Goal: Transaction & Acquisition: Purchase product/service

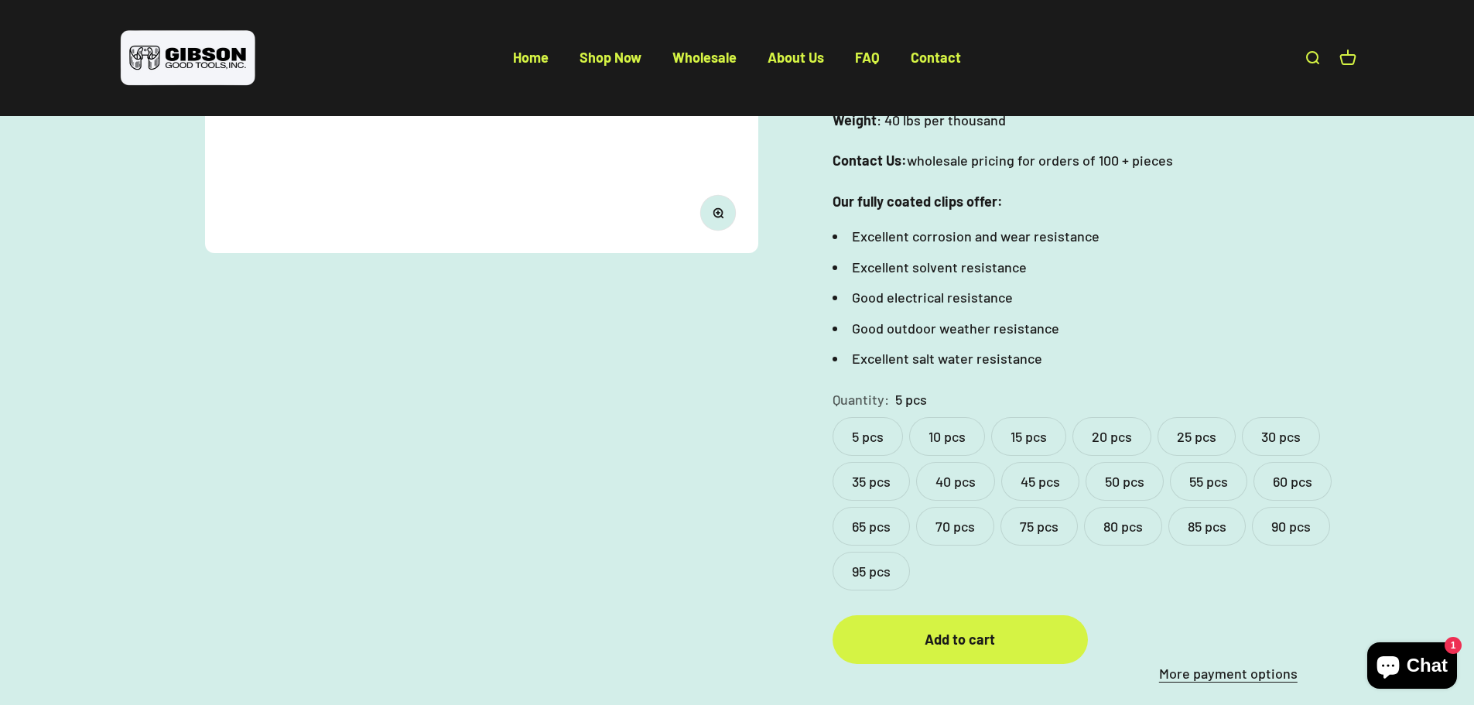
scroll to position [541, 0]
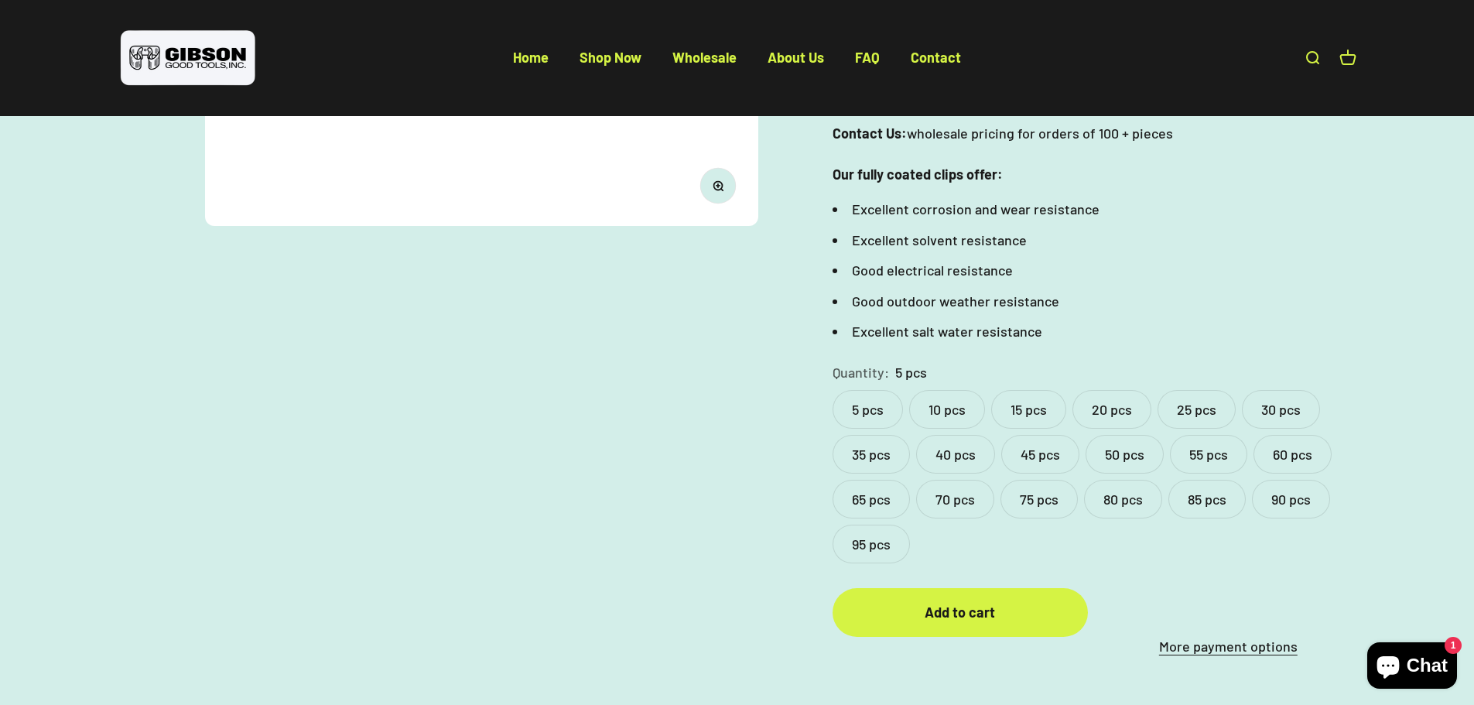
click at [1133, 456] on label "50 pcs" at bounding box center [1124, 454] width 78 height 39
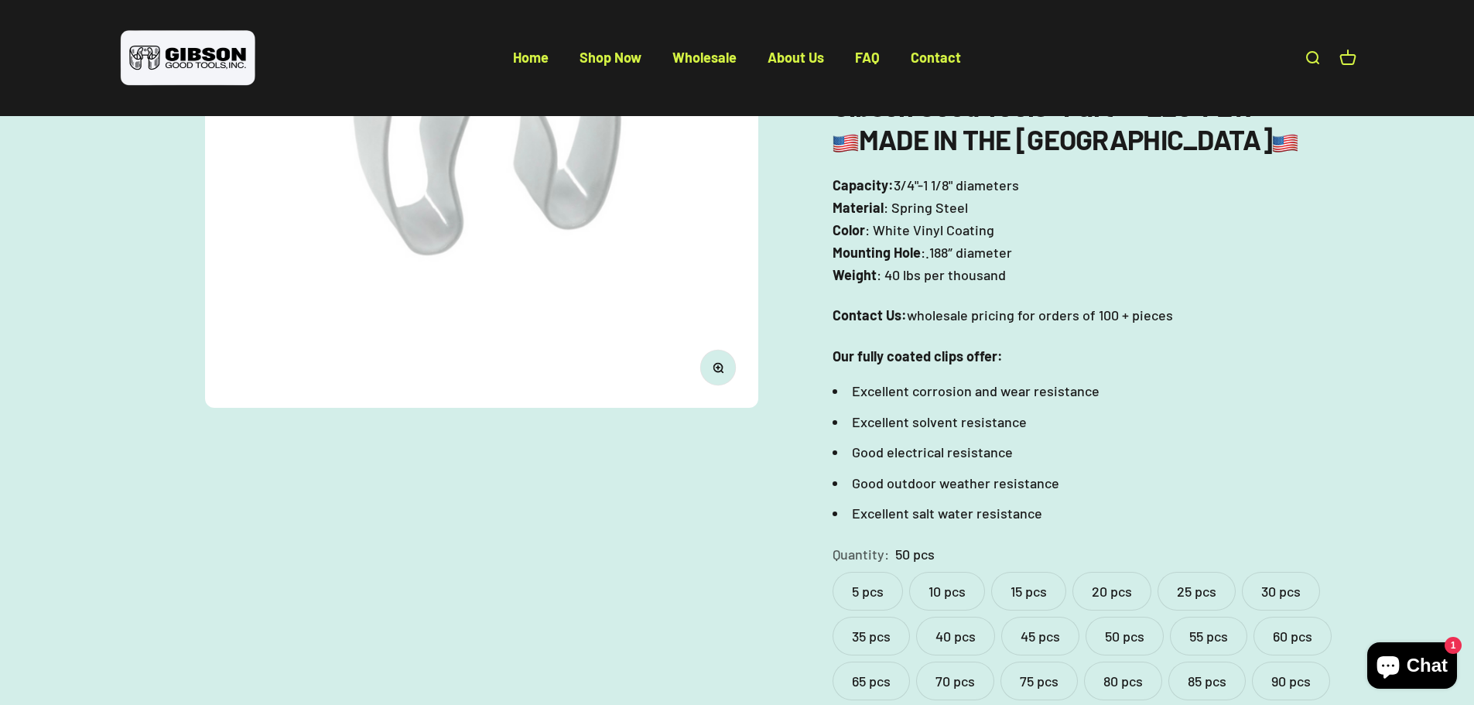
scroll to position [387, 0]
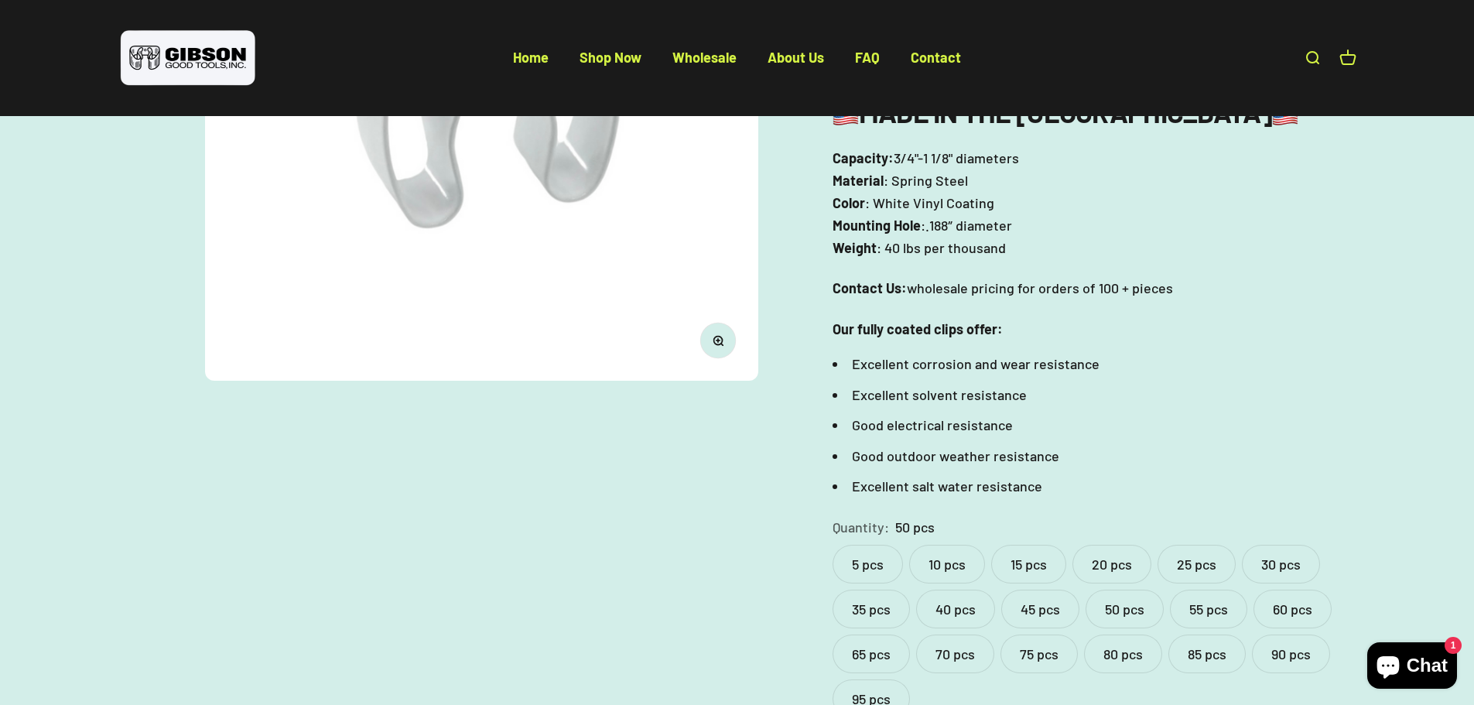
click at [1190, 613] on label "55 pcs" at bounding box center [1208, 608] width 77 height 39
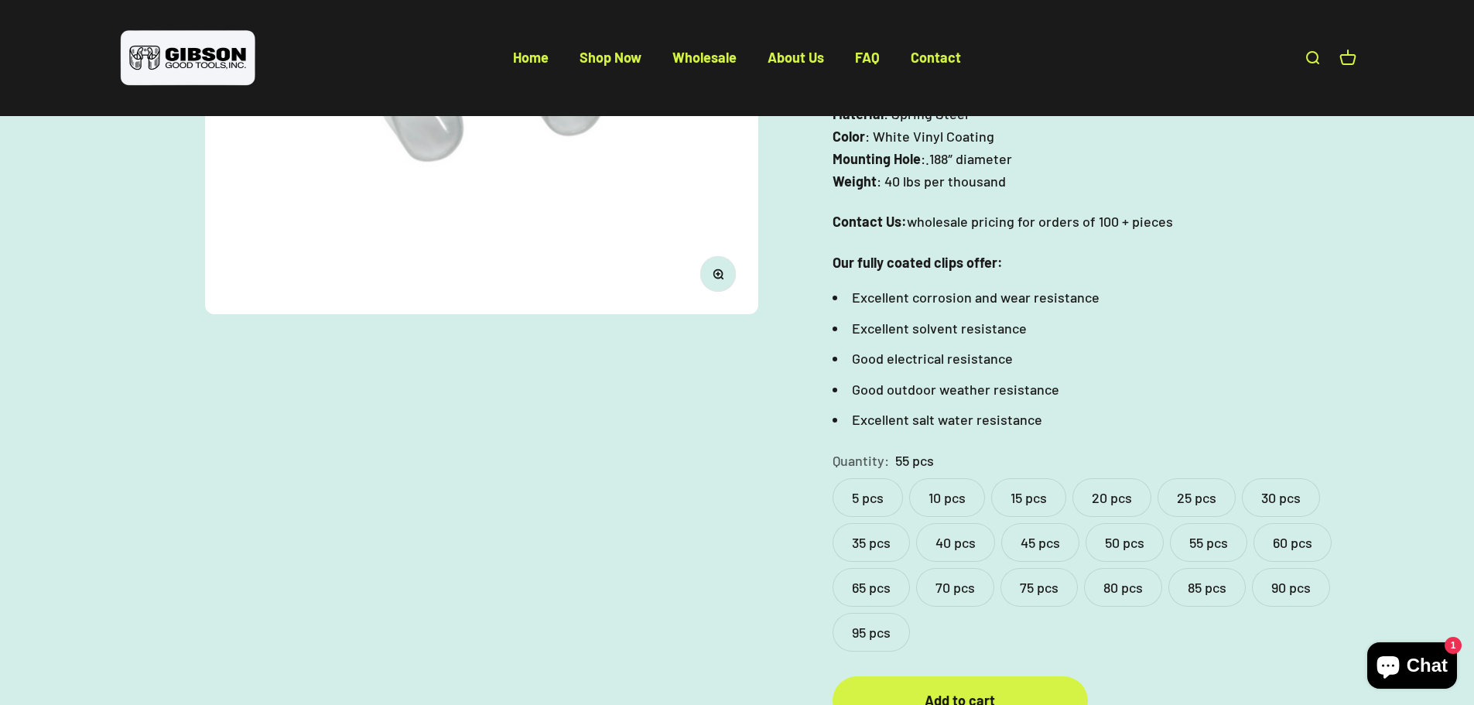
scroll to position [464, 0]
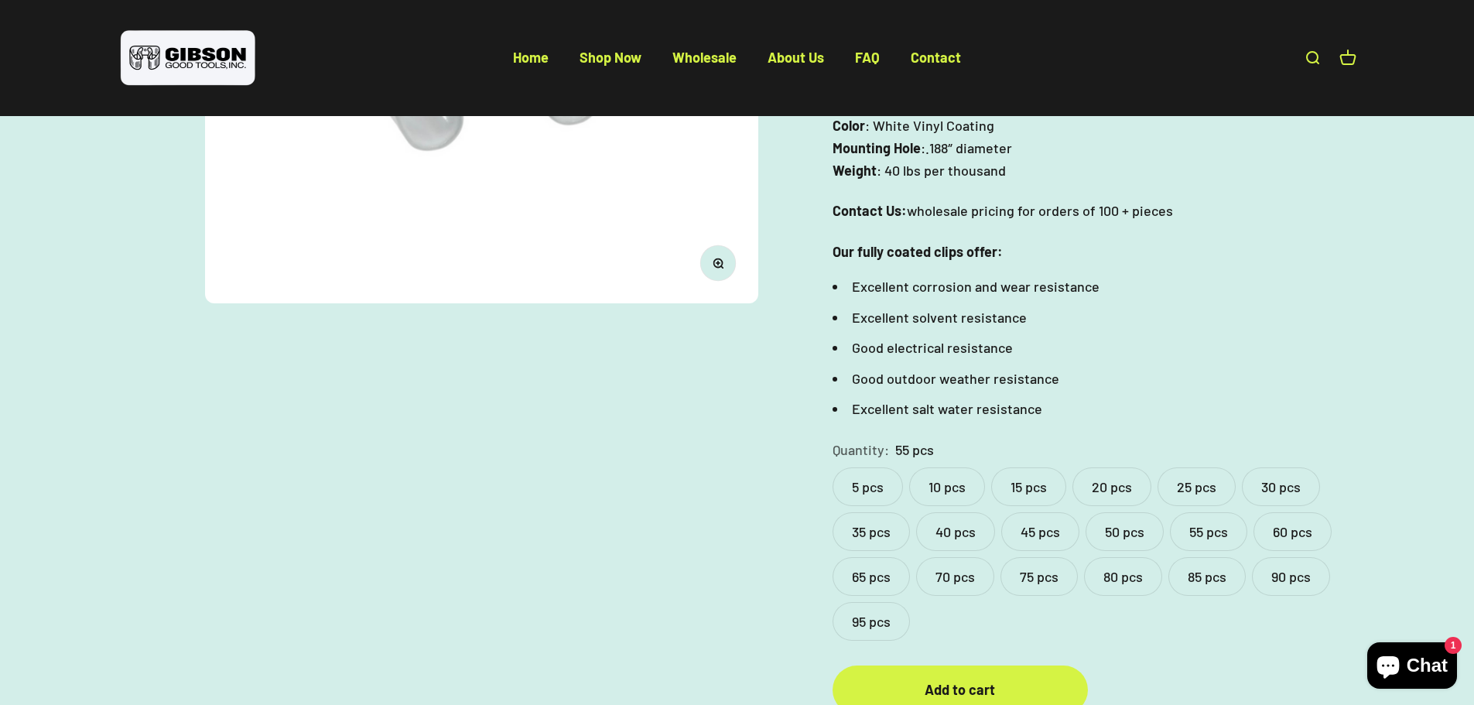
click at [1271, 531] on label "60 pcs" at bounding box center [1292, 531] width 78 height 39
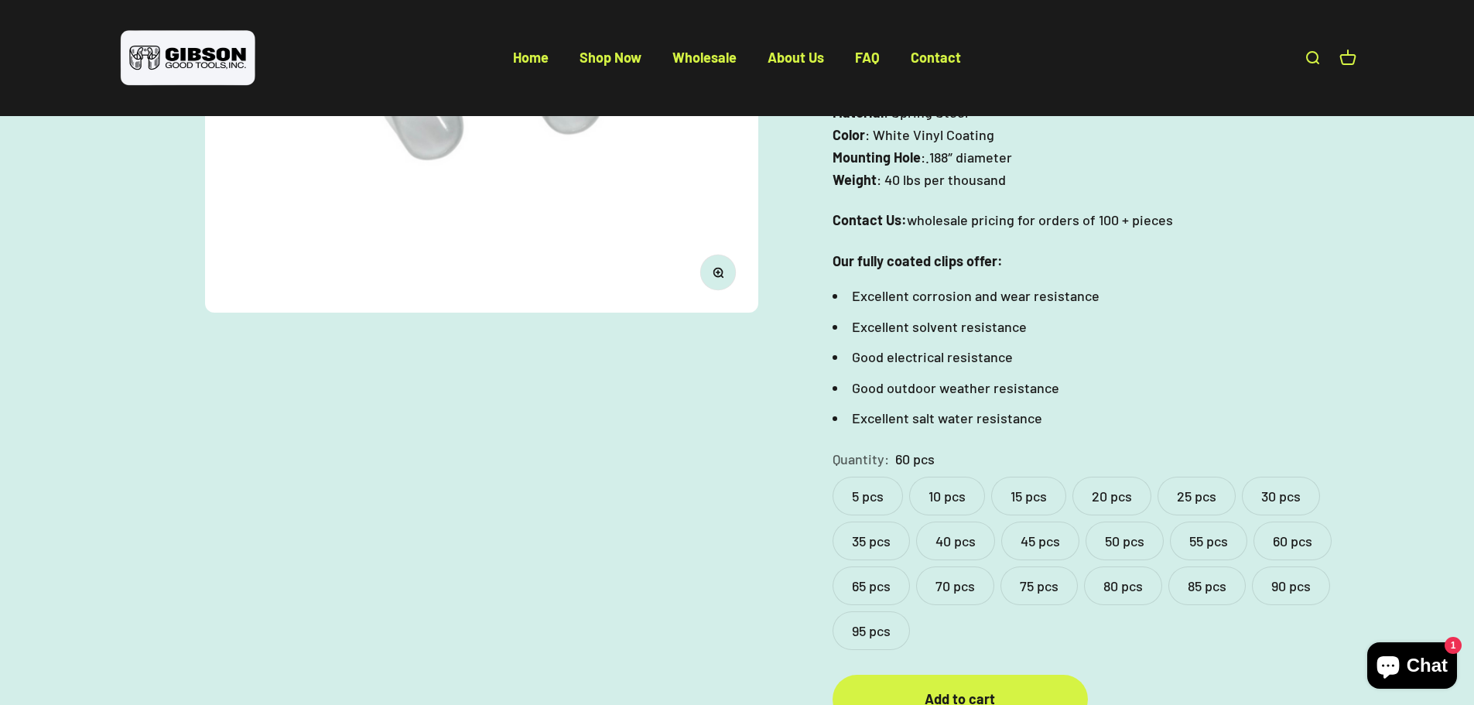
scroll to position [464, 0]
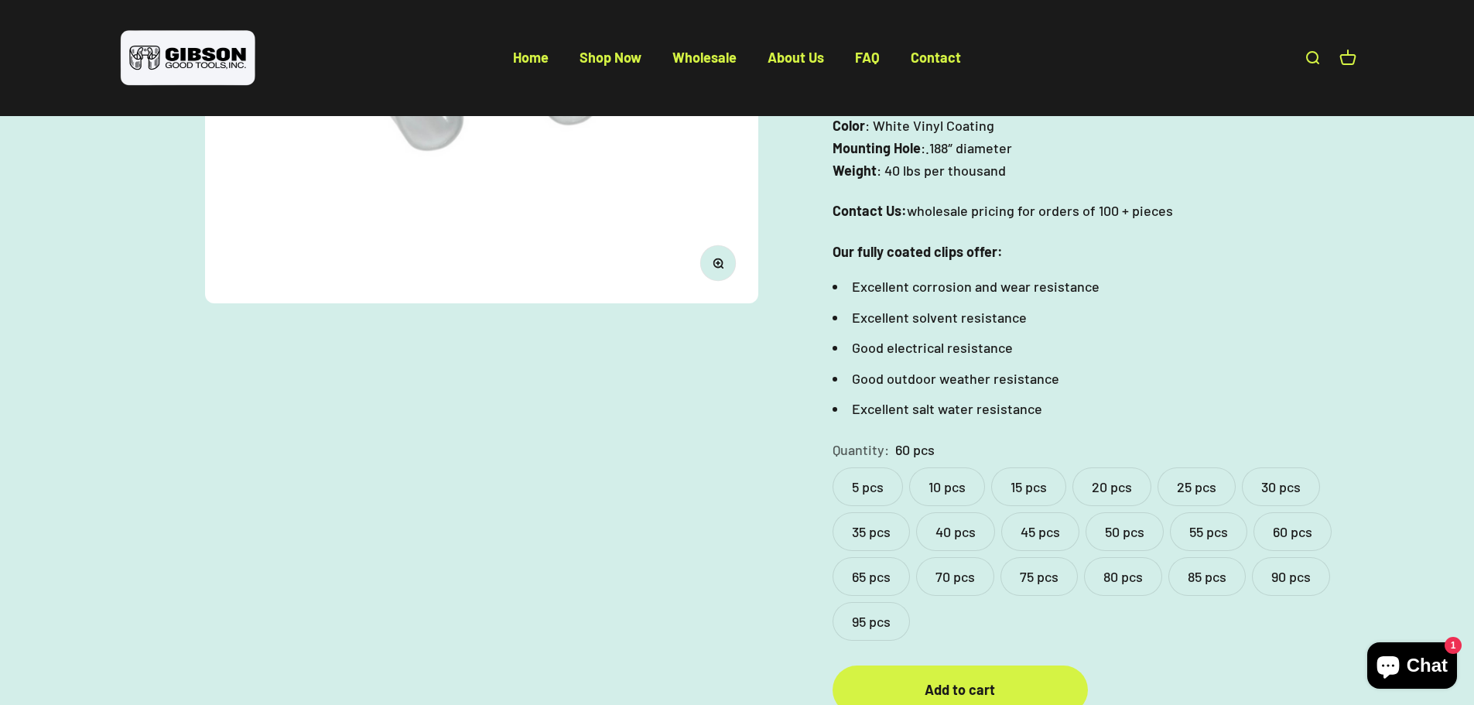
click at [1180, 521] on label "55 pcs" at bounding box center [1208, 531] width 77 height 39
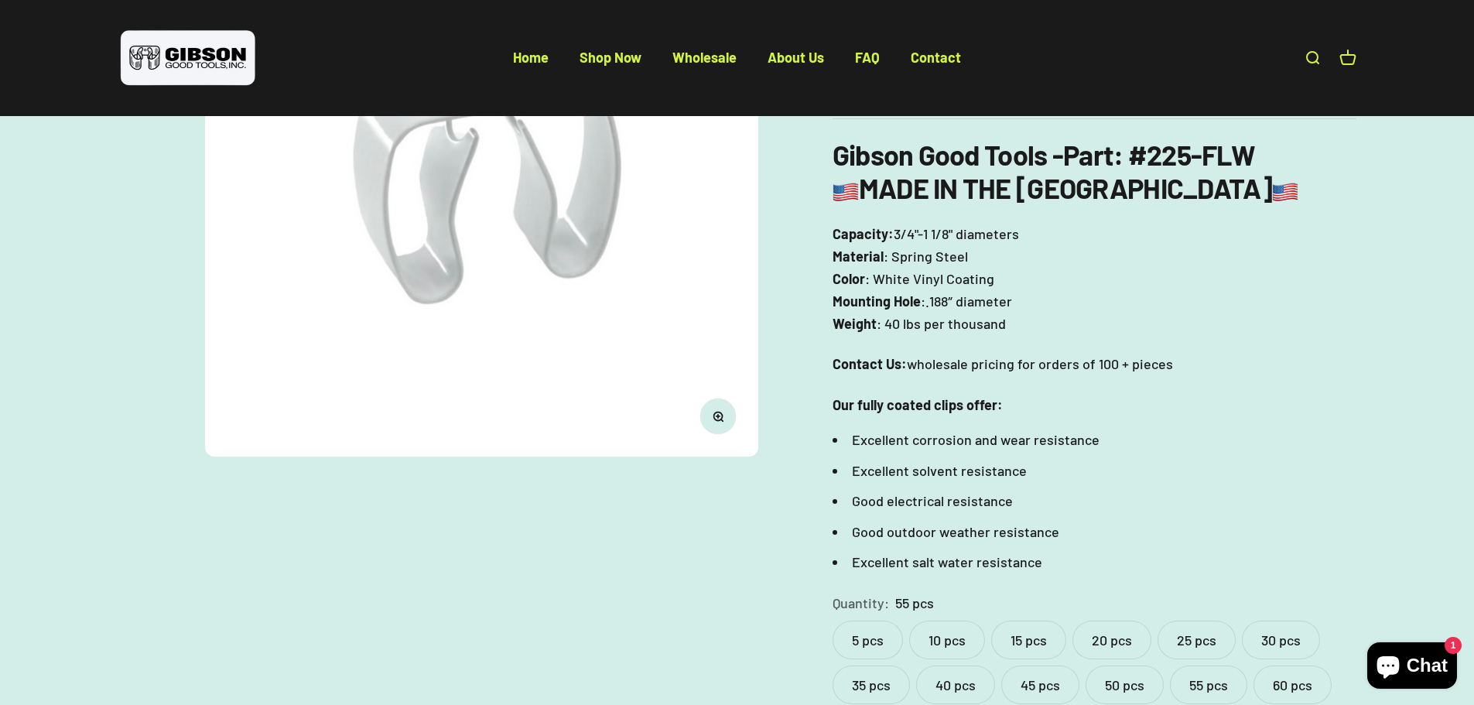
scroll to position [155, 0]
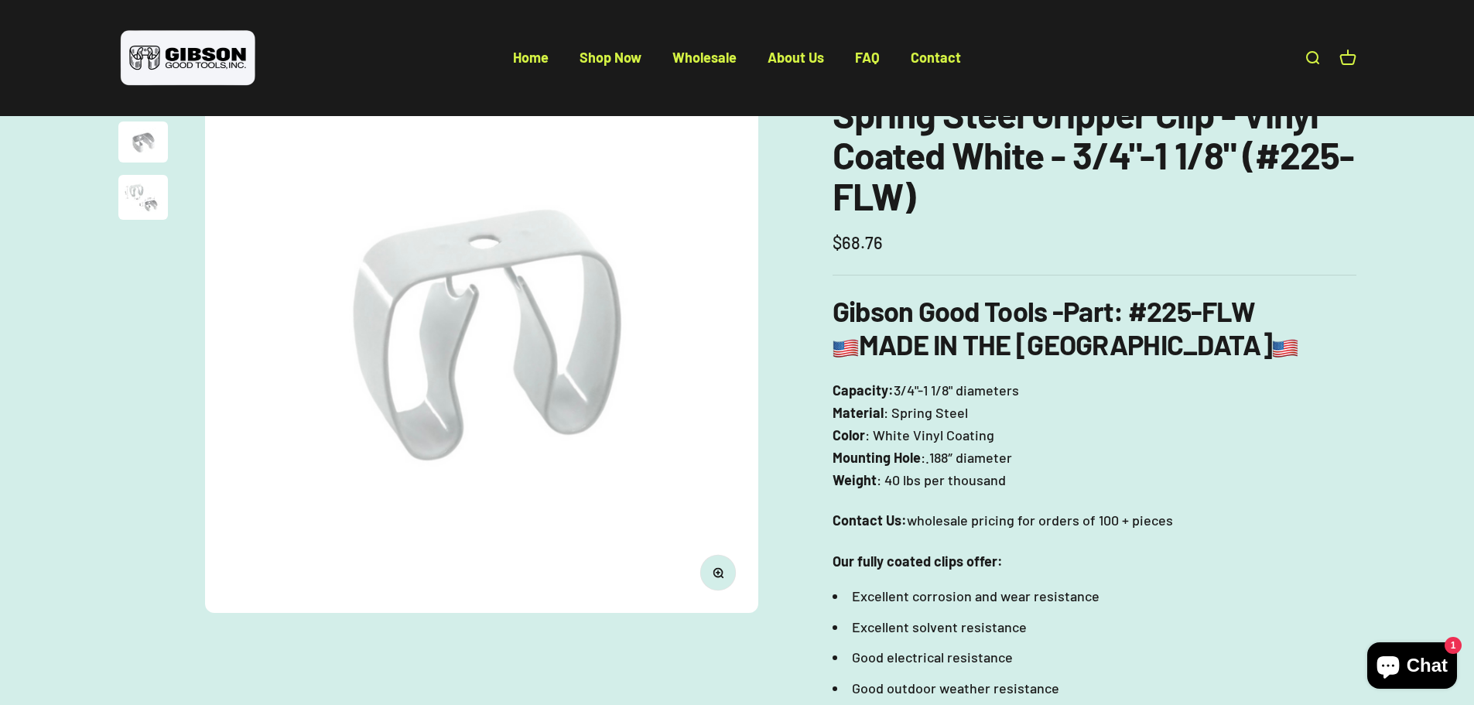
click at [121, 192] on img "Go to item 3" at bounding box center [143, 197] width 50 height 45
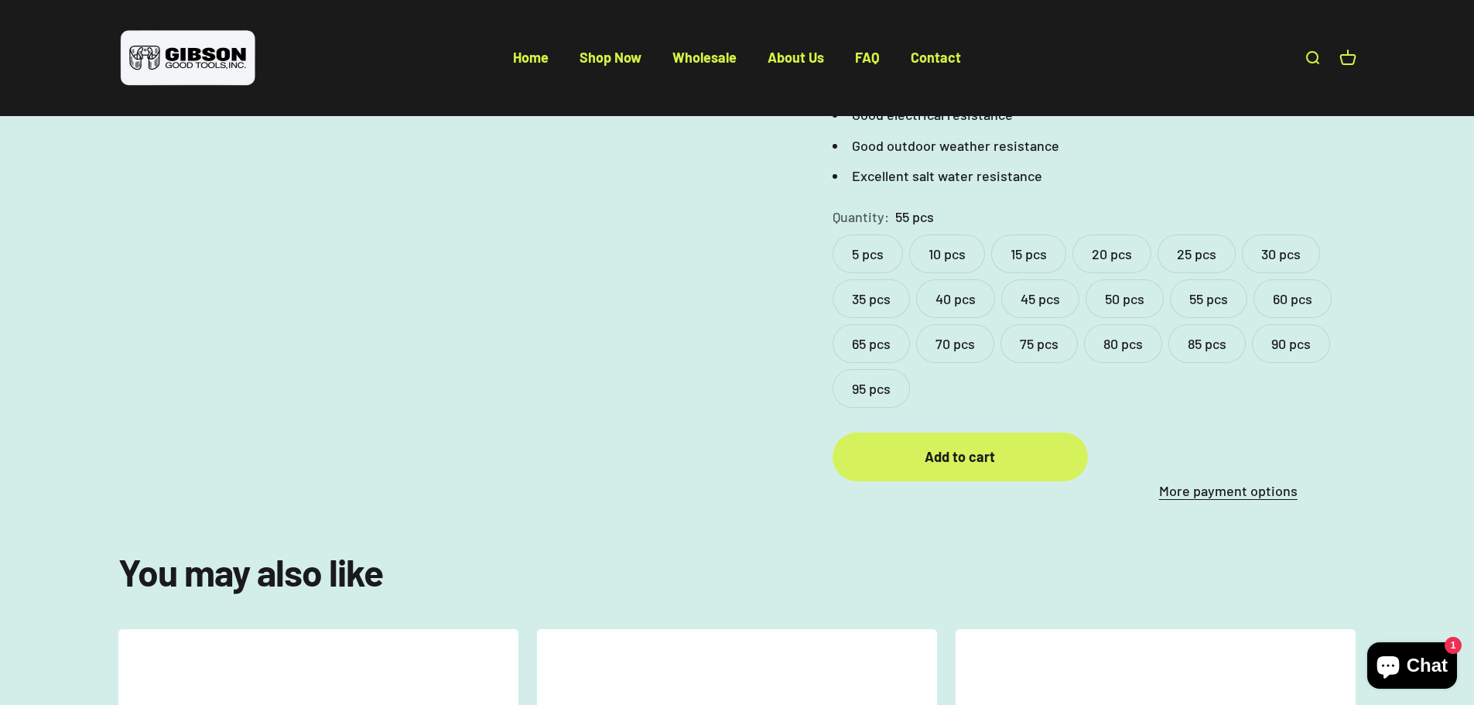
scroll to position [620, 0]
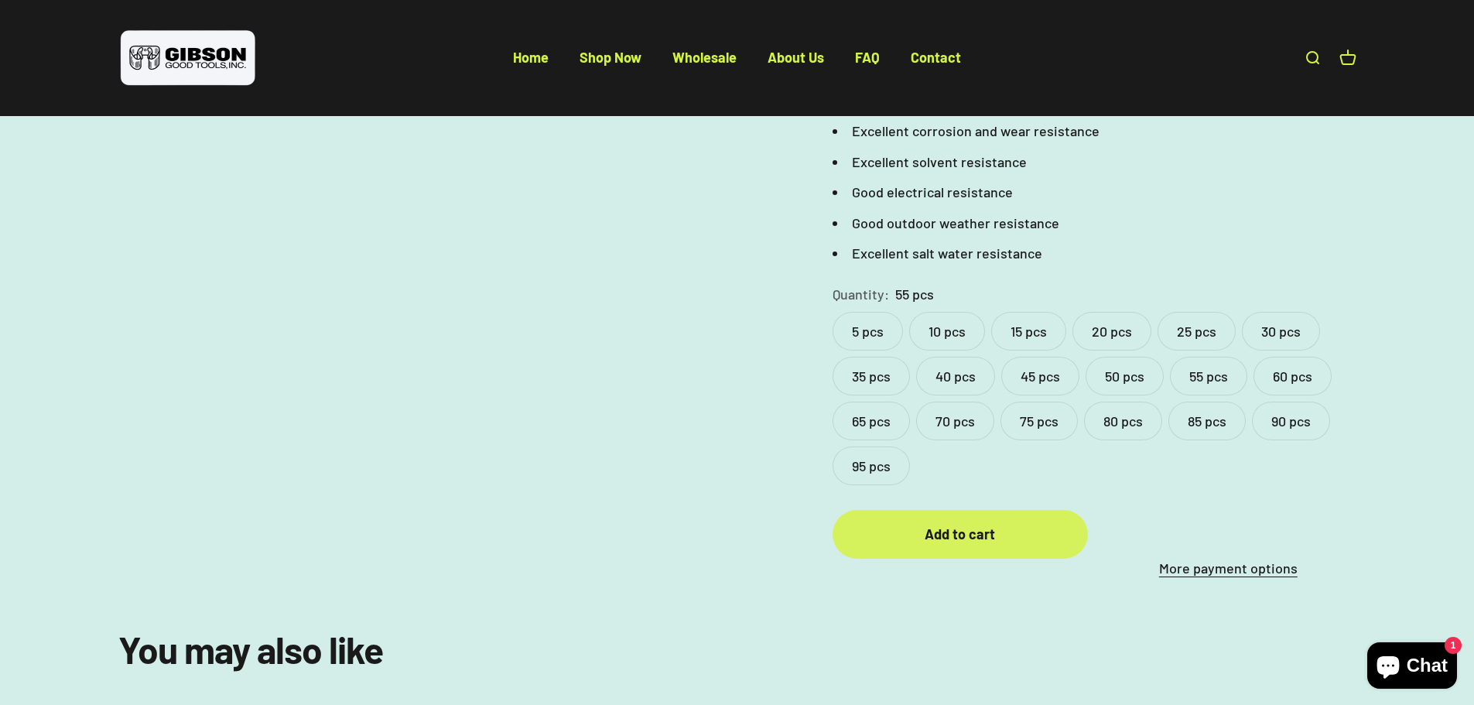
click at [950, 533] on div "Add to cart" at bounding box center [959, 534] width 193 height 22
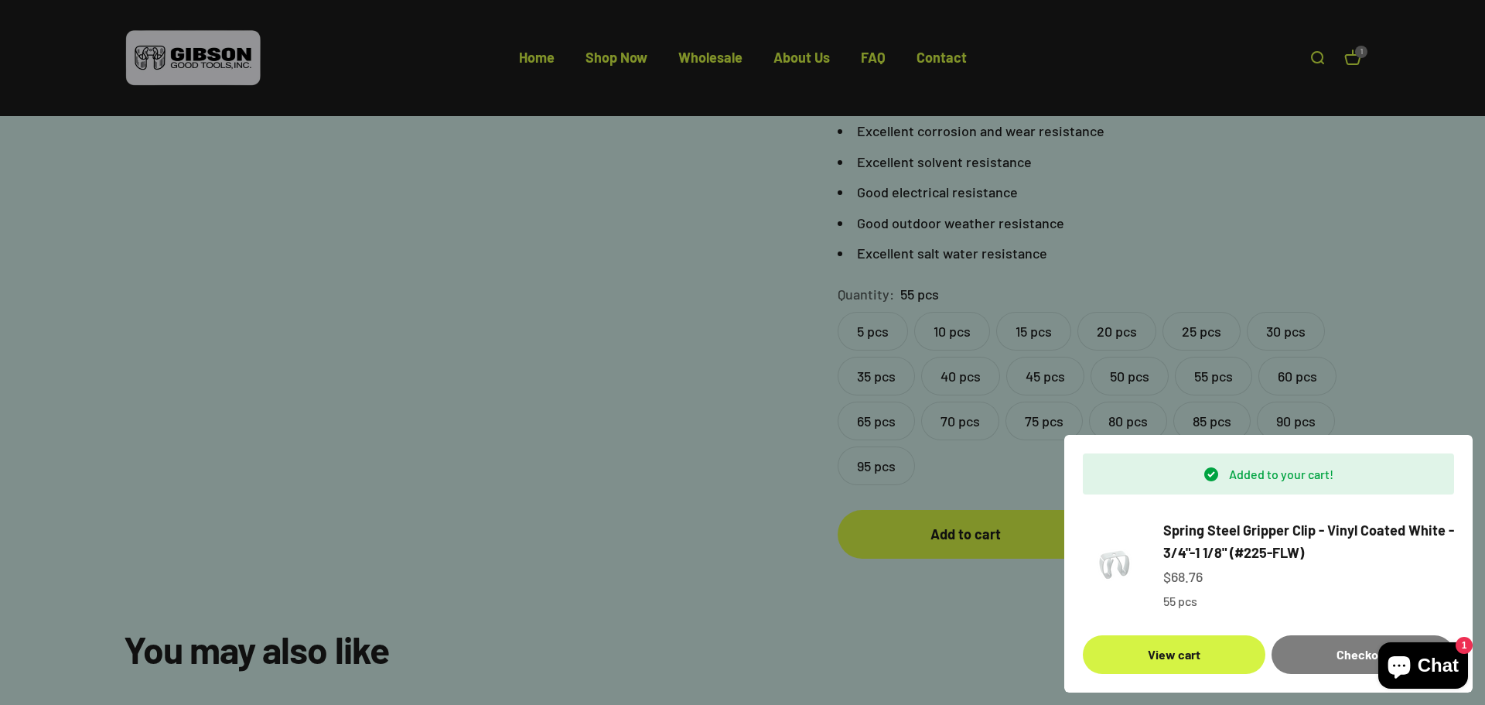
click at [687, 453] on div at bounding box center [742, 352] width 1485 height 705
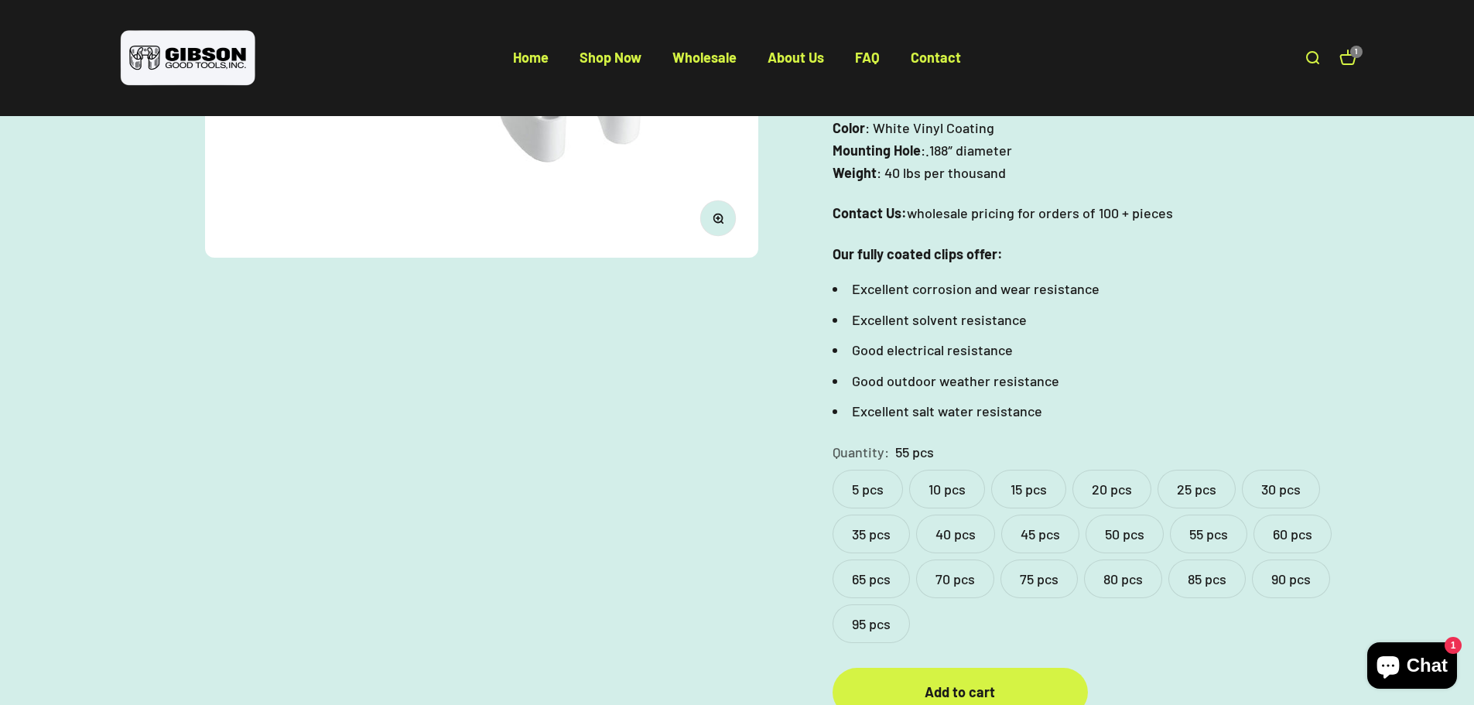
scroll to position [465, 0]
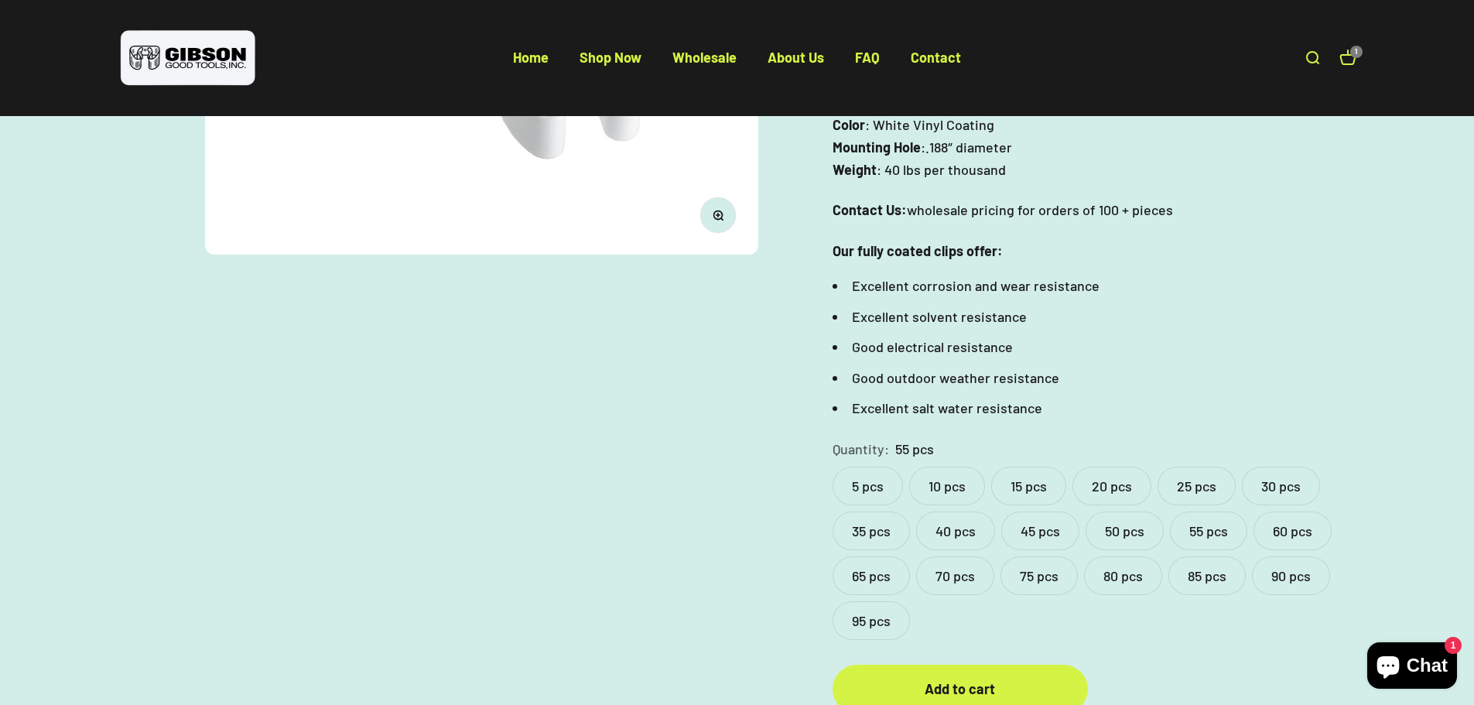
click at [886, 623] on label "95 pcs" at bounding box center [870, 620] width 77 height 39
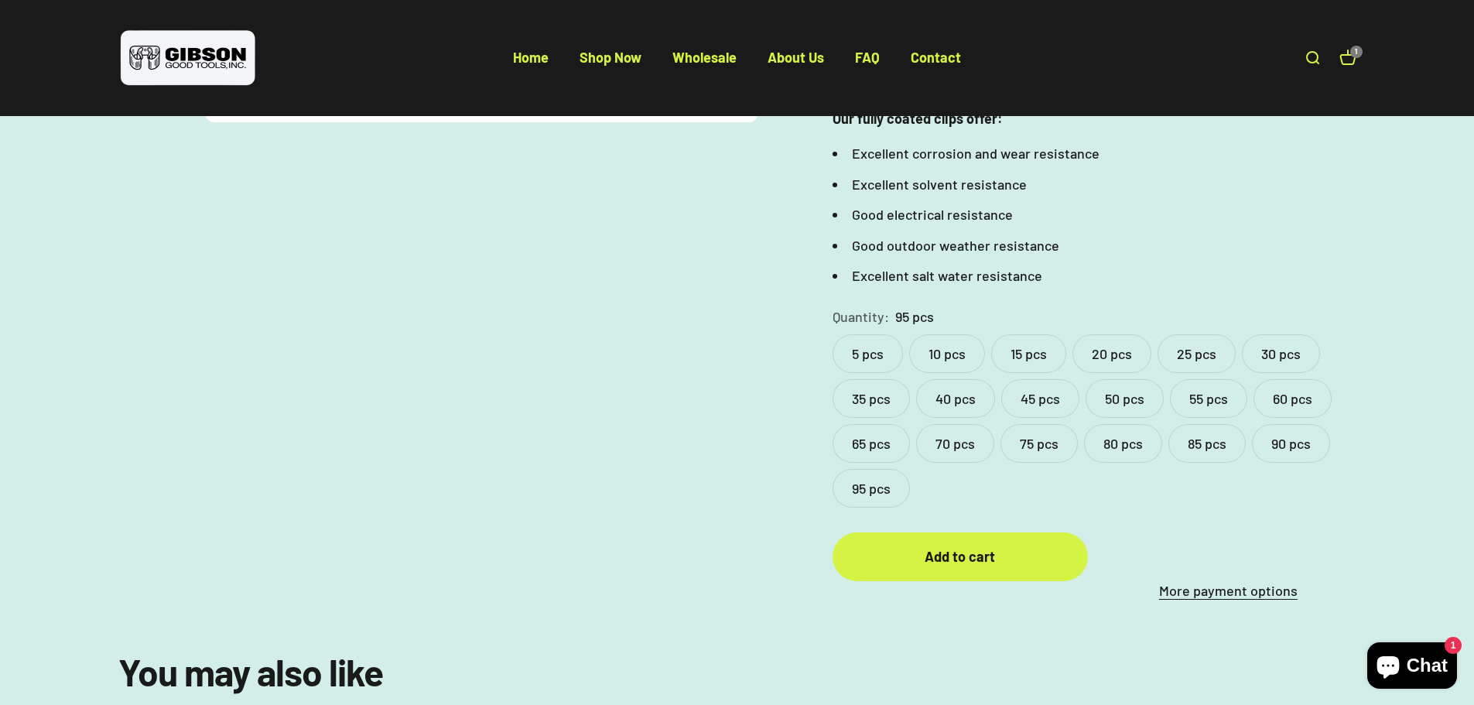
scroll to position [620, 0]
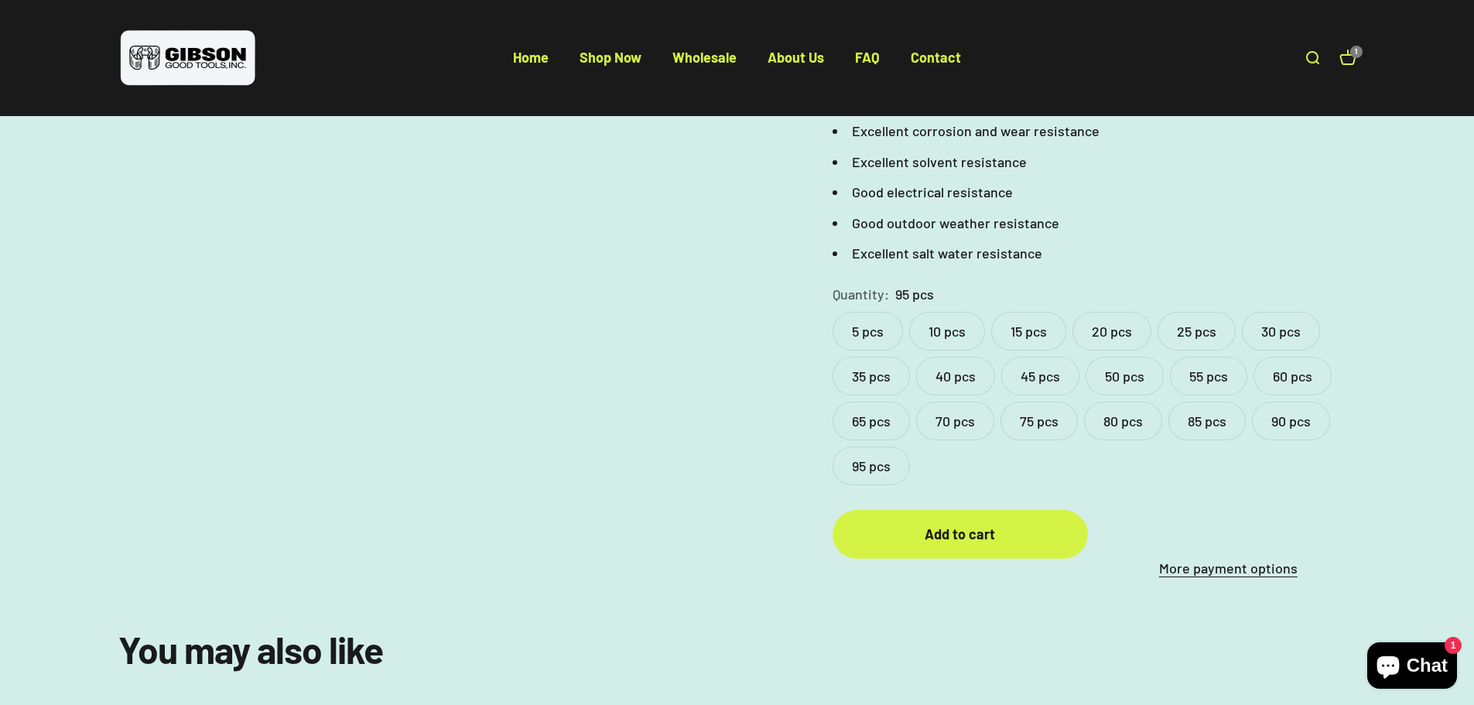
click at [1037, 427] on label "75 pcs" at bounding box center [1038, 420] width 77 height 39
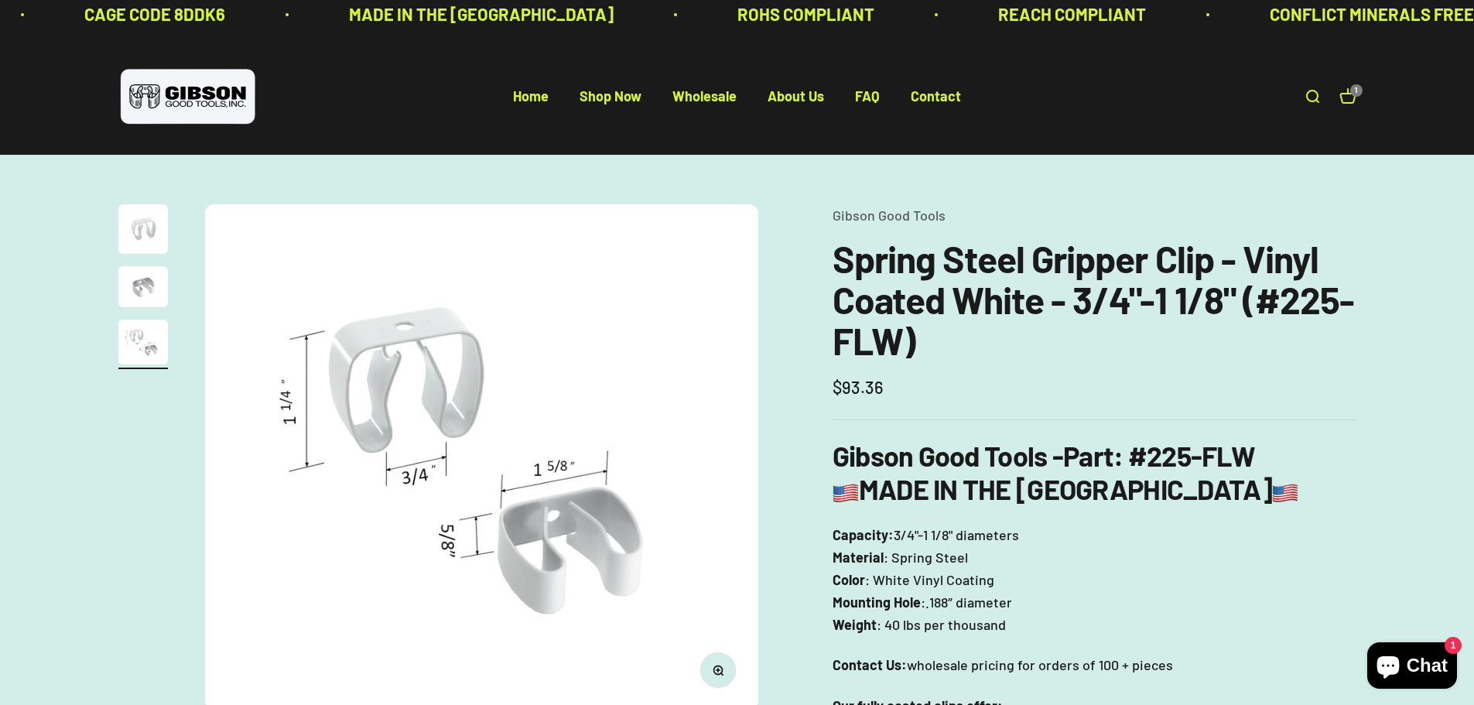
scroll to position [1, 0]
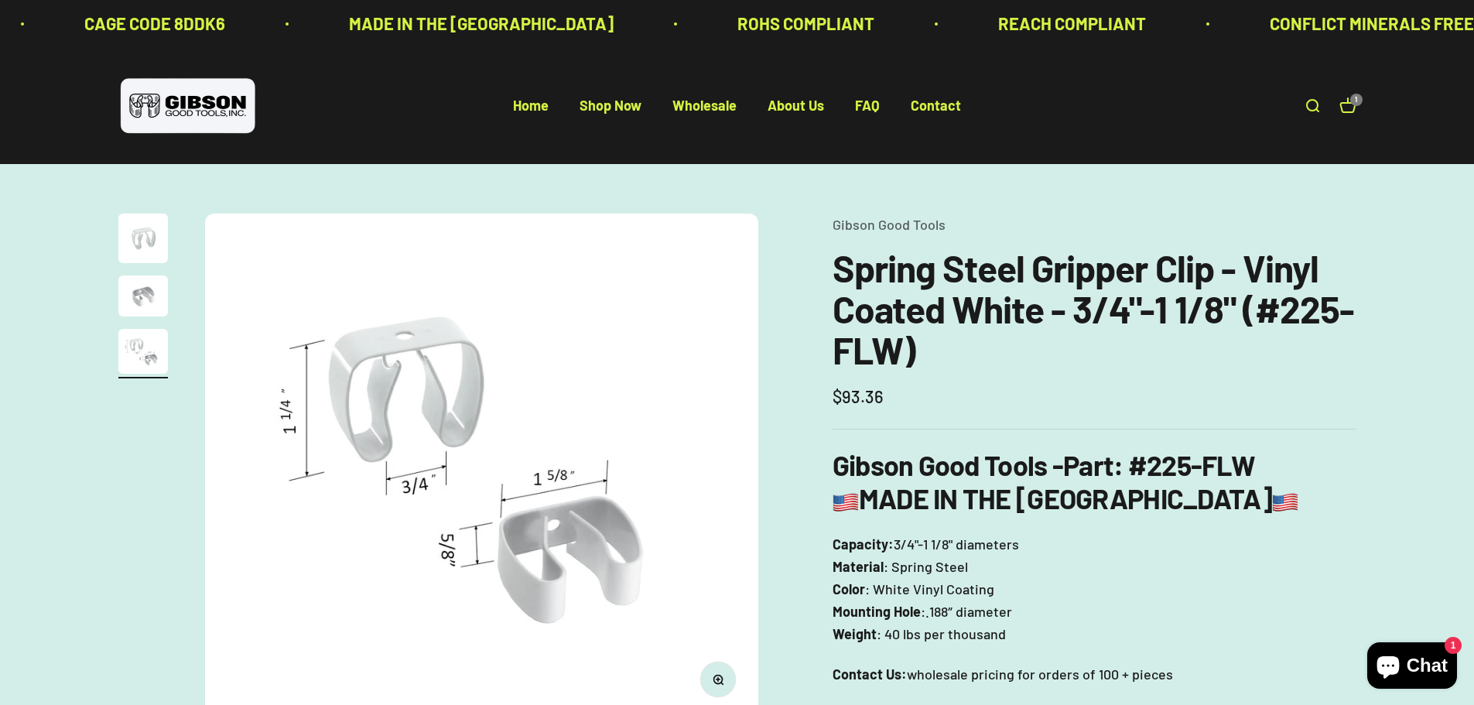
click at [144, 294] on img "Go to item 2" at bounding box center [143, 295] width 50 height 41
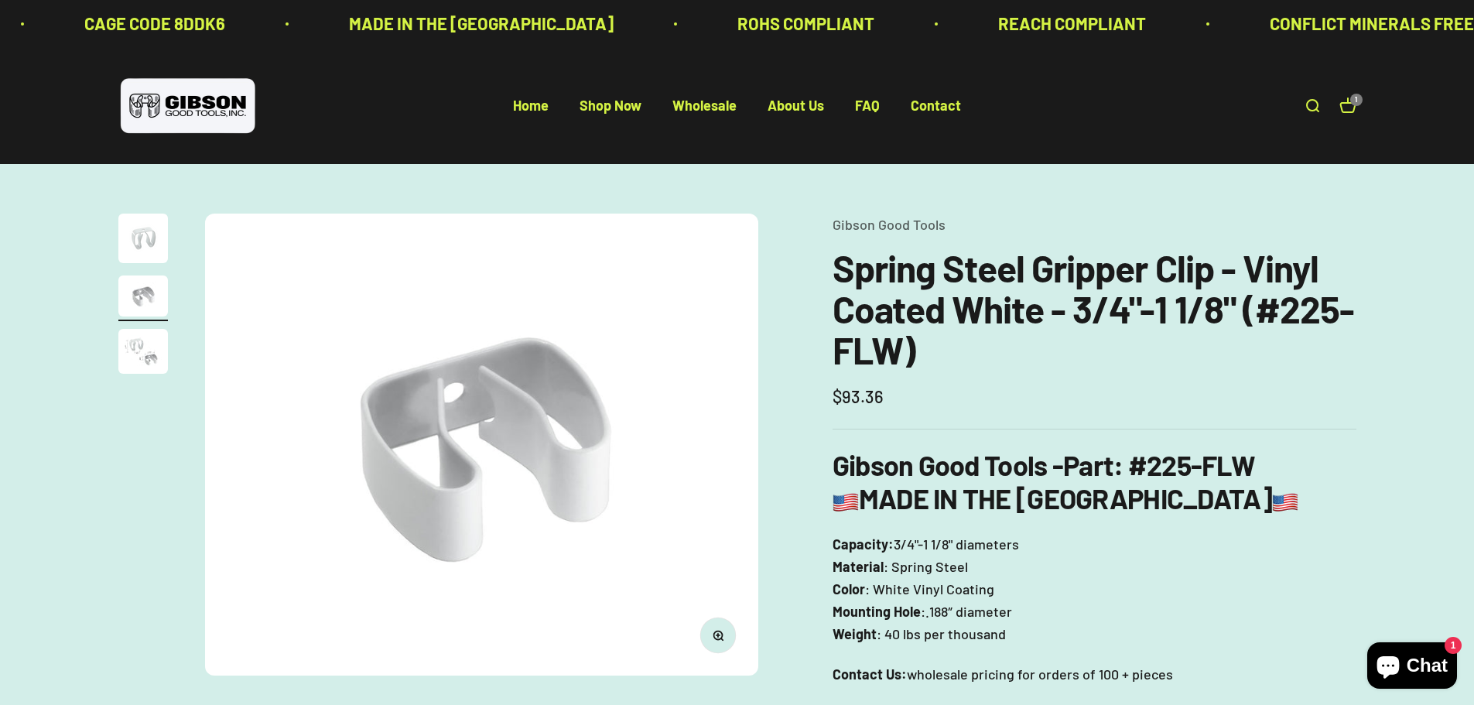
click at [159, 227] on img "Go to item 1" at bounding box center [143, 238] width 50 height 50
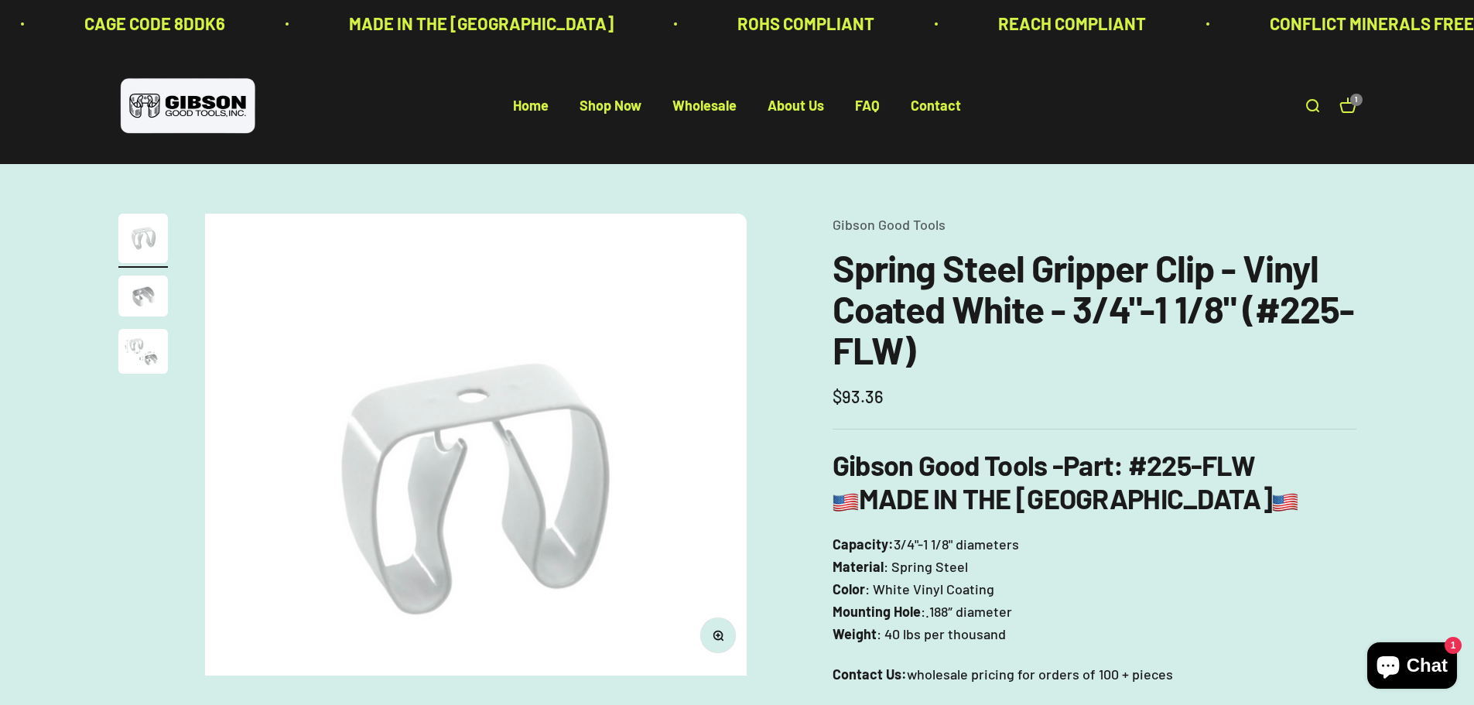
scroll to position [0, 0]
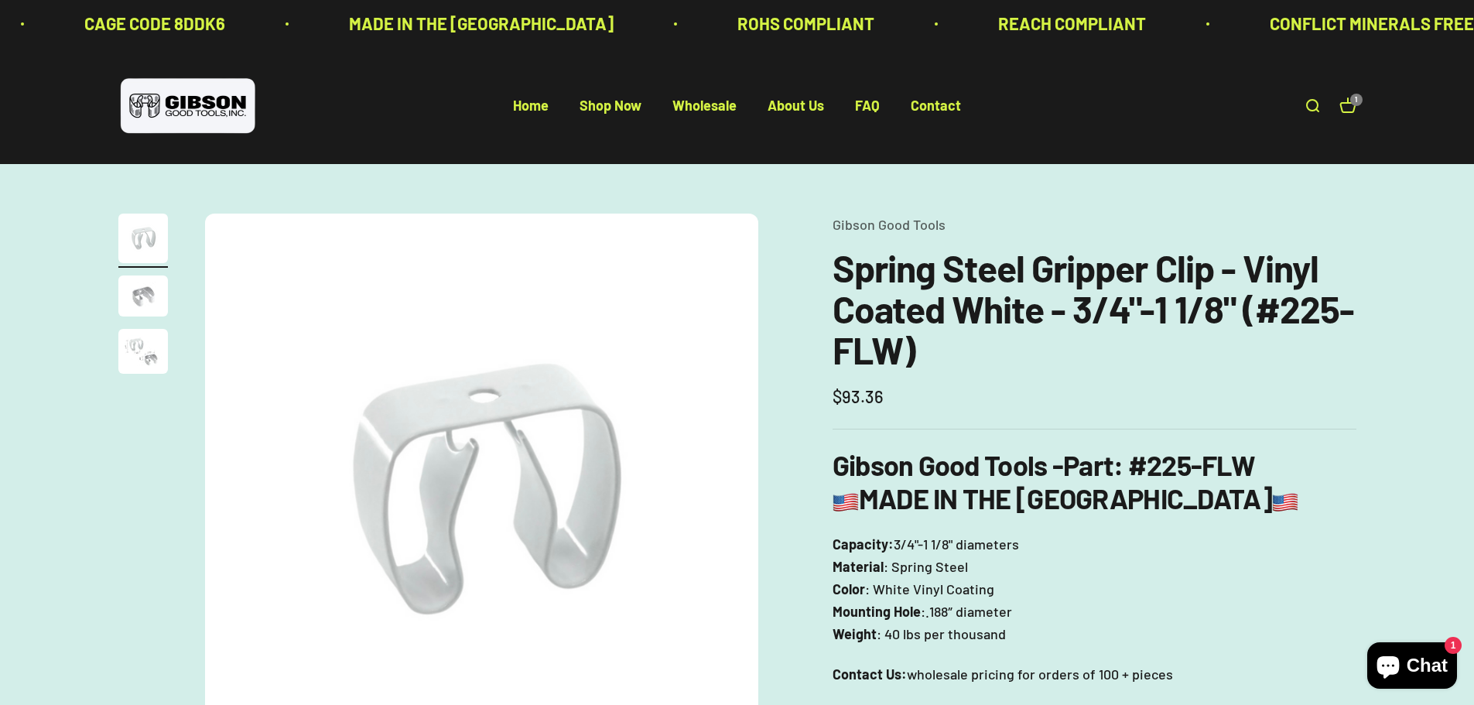
click at [140, 369] on img "Go to item 3" at bounding box center [143, 351] width 50 height 45
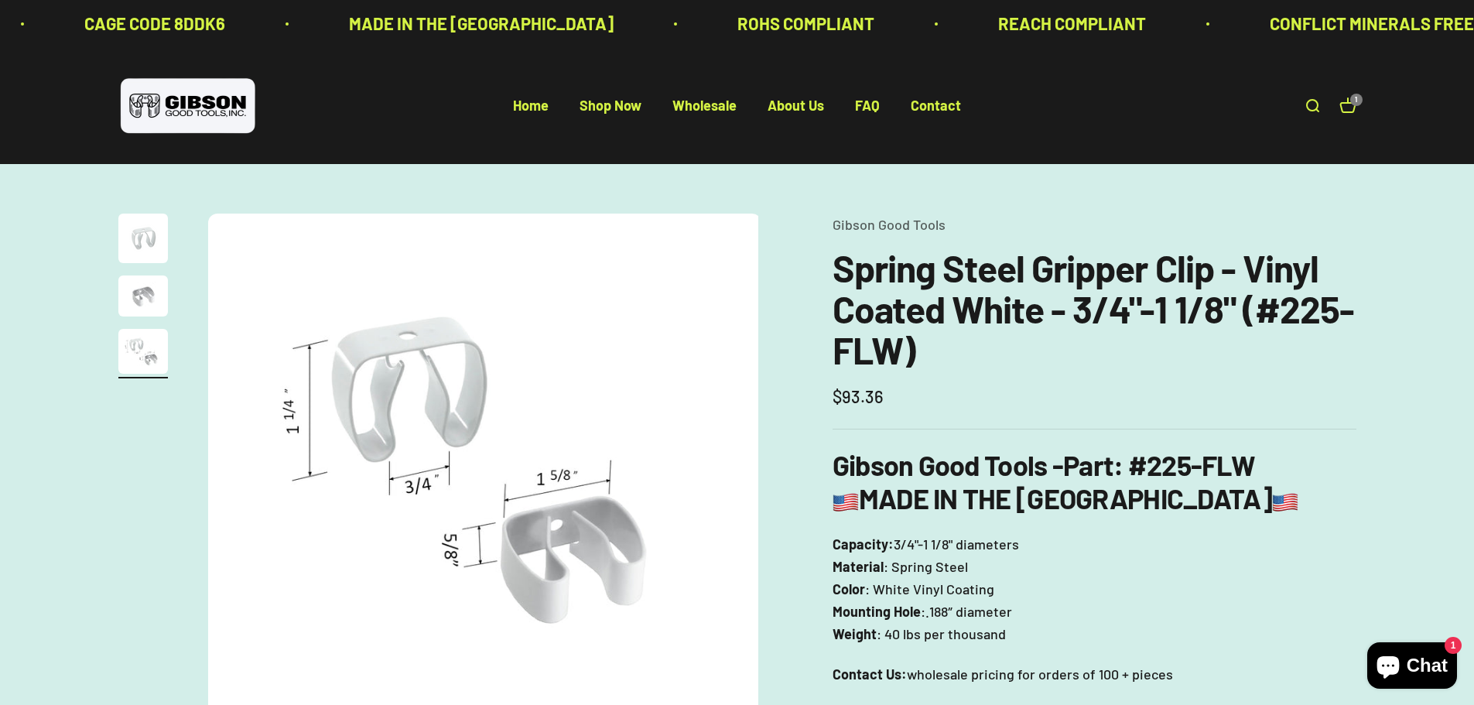
scroll to position [0, 1143]
click at [696, 101] on link "Wholesale" at bounding box center [704, 105] width 64 height 17
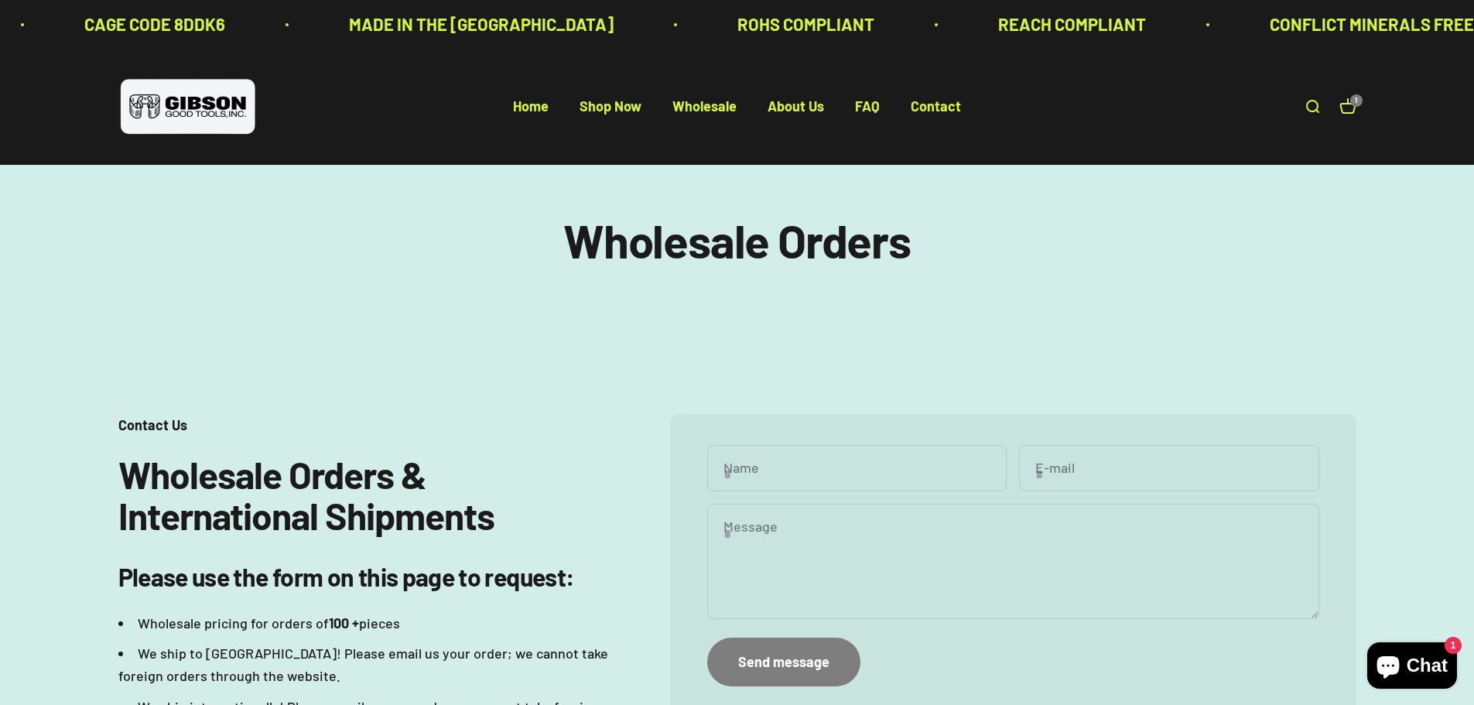
click at [626, 94] on div "Open navigation menu Open search Home Shop Now Wholesale About Us FAQ Contact G…" at bounding box center [737, 107] width 1474 height 116
click at [623, 106] on link "Shop Now" at bounding box center [610, 106] width 62 height 17
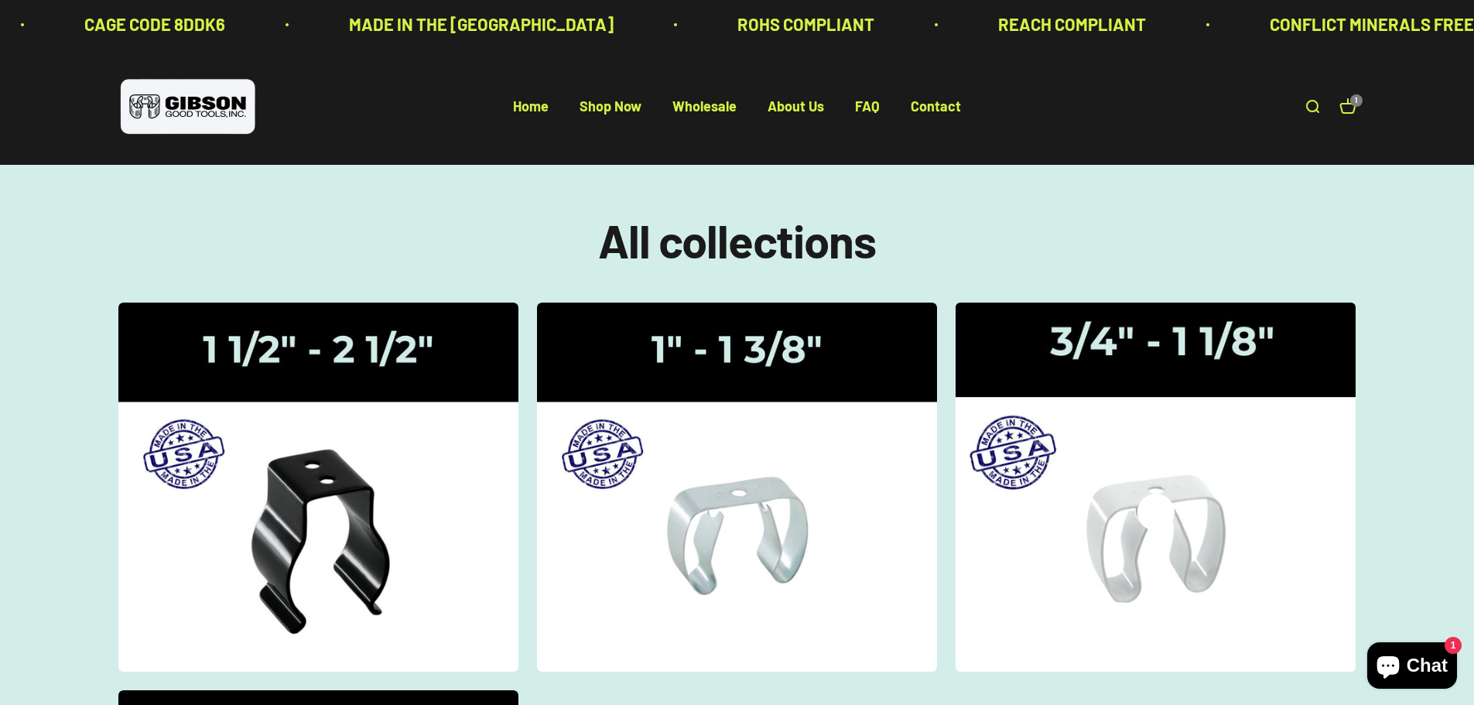
click at [1152, 487] on div "Gripper Clips | 3/4" - 1 1/8"" at bounding box center [1155, 487] width 37 height 0
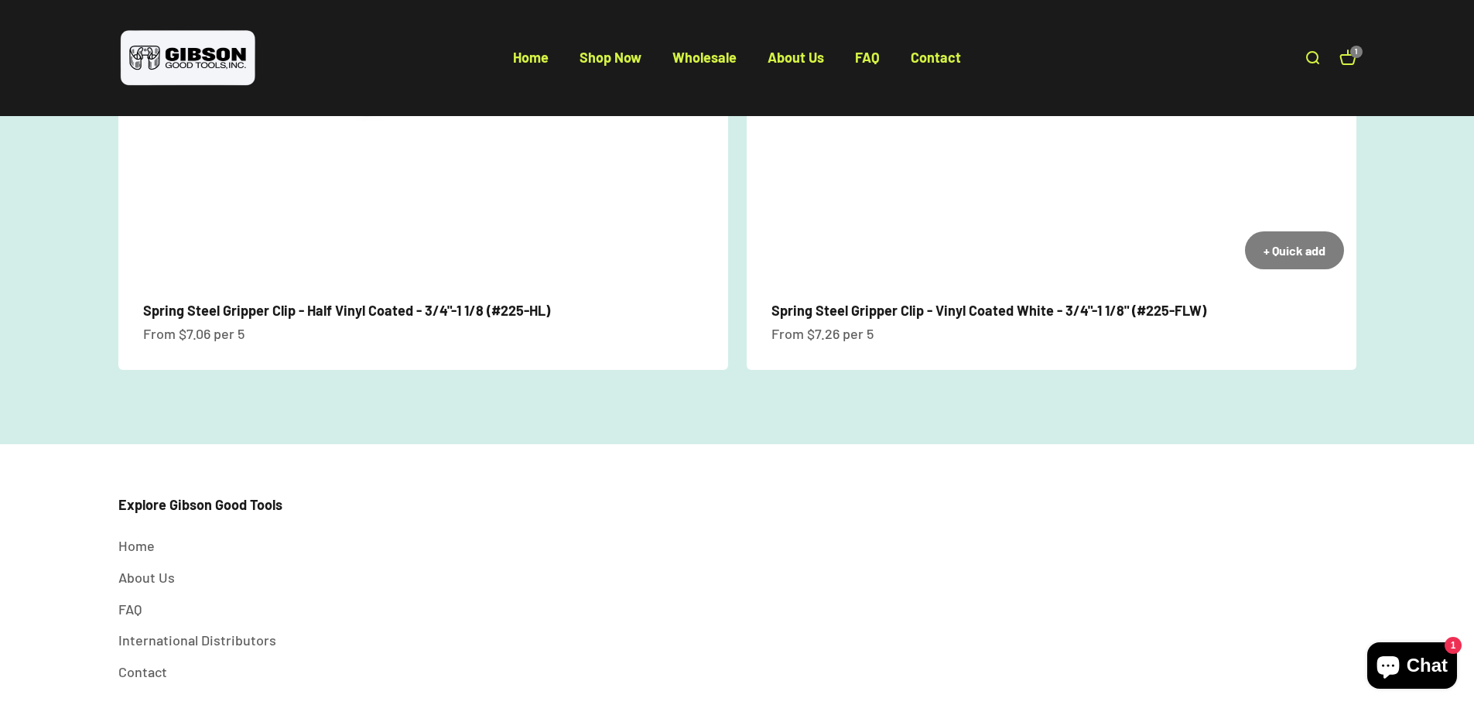
scroll to position [1110, 0]
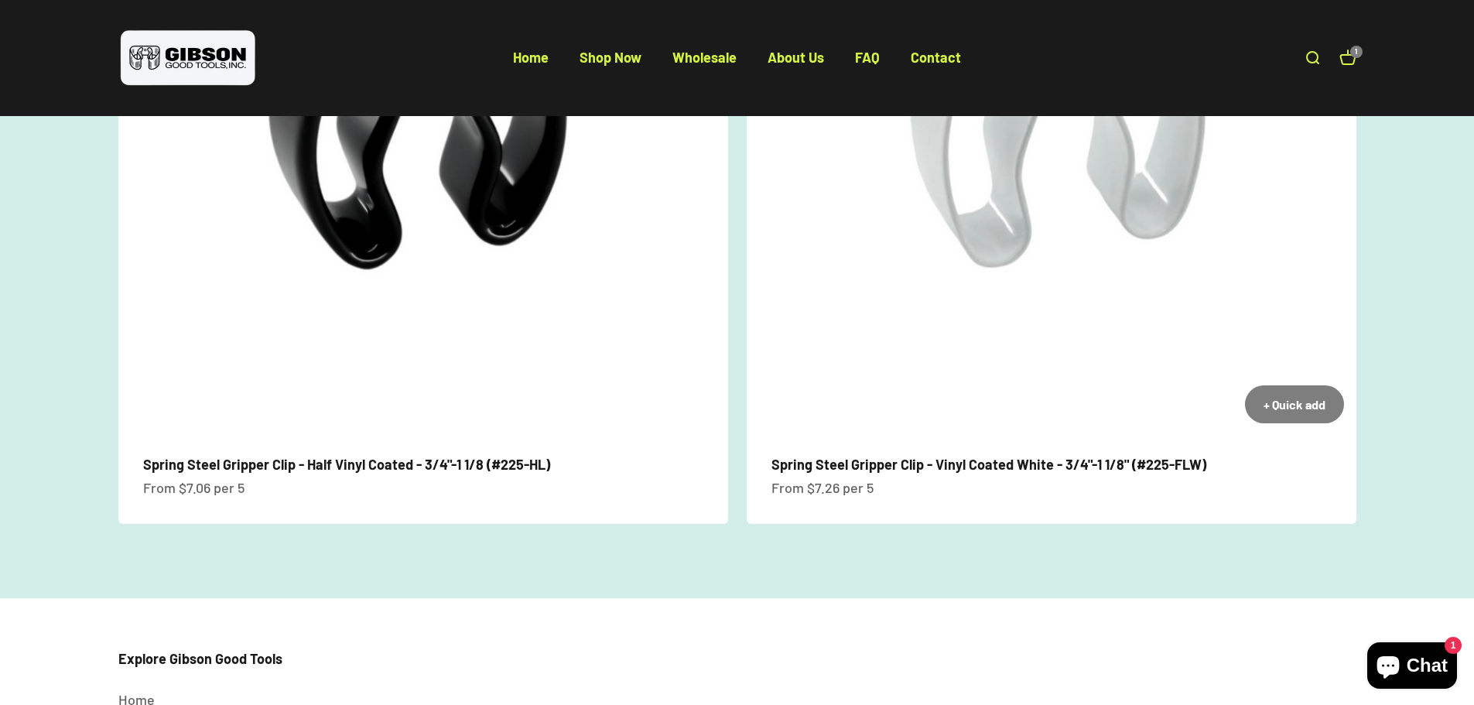
click at [985, 457] on link "Spring Steel Gripper Clip - Vinyl Coated White - 3/4"-1 1/8" (#225-FLW)" at bounding box center [988, 464] width 435 height 17
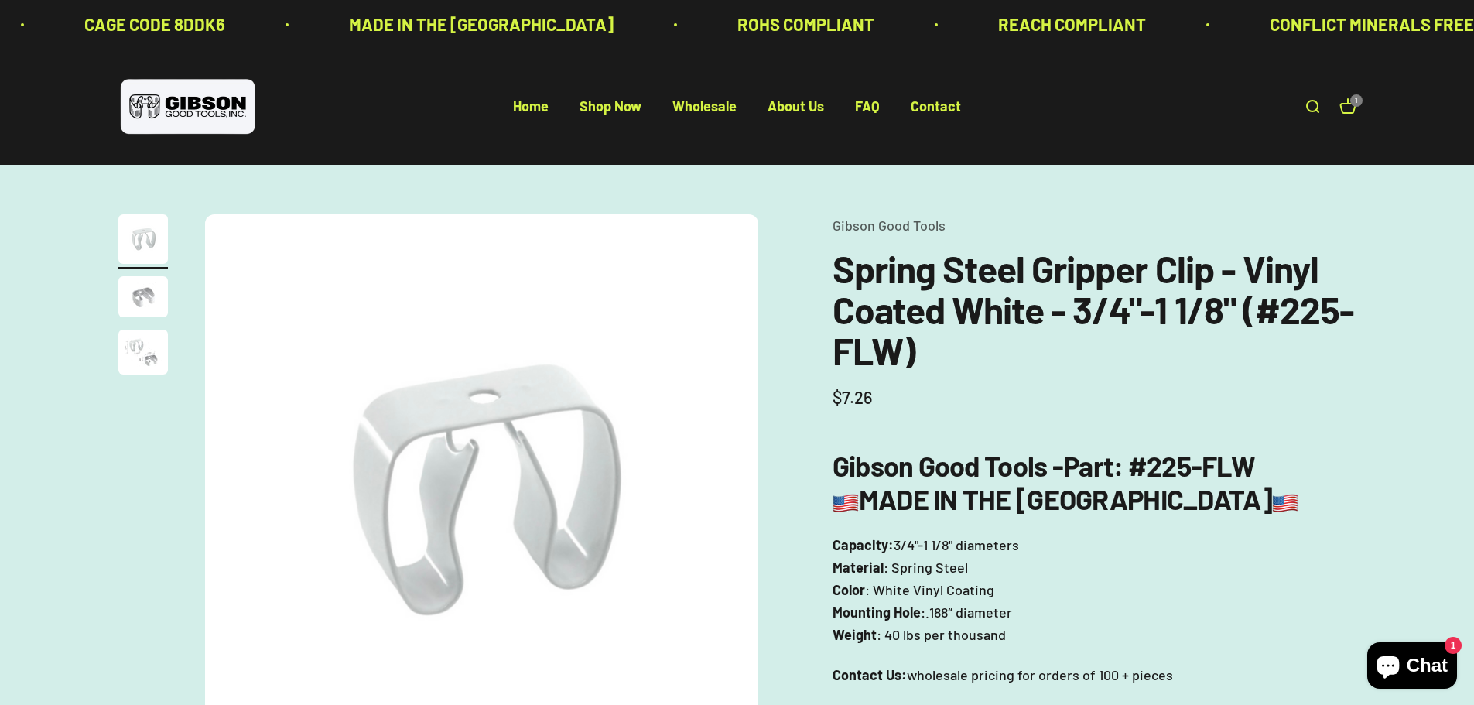
click at [135, 357] on img "Go to item 3" at bounding box center [143, 352] width 50 height 45
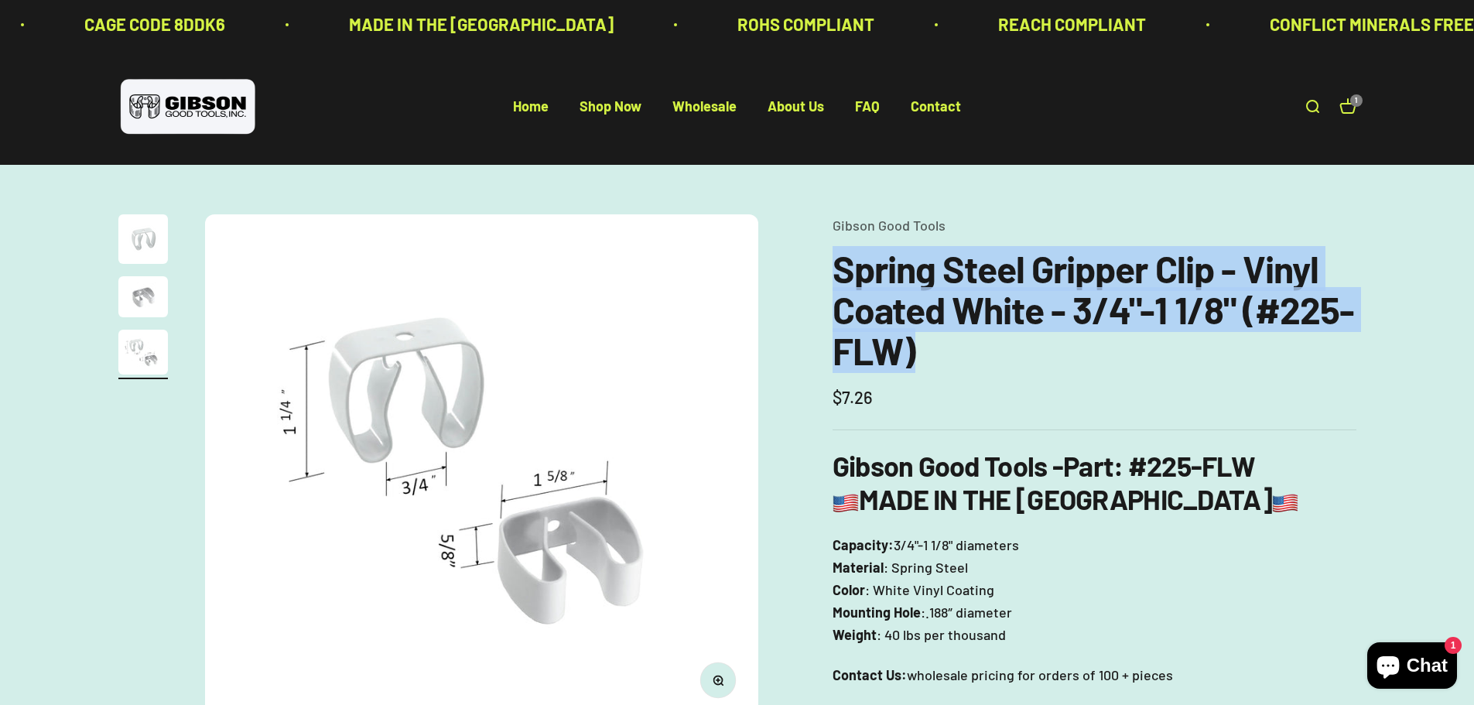
drag, startPoint x: 832, startPoint y: 265, endPoint x: 921, endPoint y: 350, distance: 123.1
click at [921, 350] on h1 "Spring Steel Gripper Clip - Vinyl Coated White - 3/4"-1 1/8" (#225-FLW)" at bounding box center [1094, 309] width 524 height 122
copy h1 "Spring Steel Gripper Clip - Vinyl Coated White - 3/4"-1 1/8" (#225-FLW)"
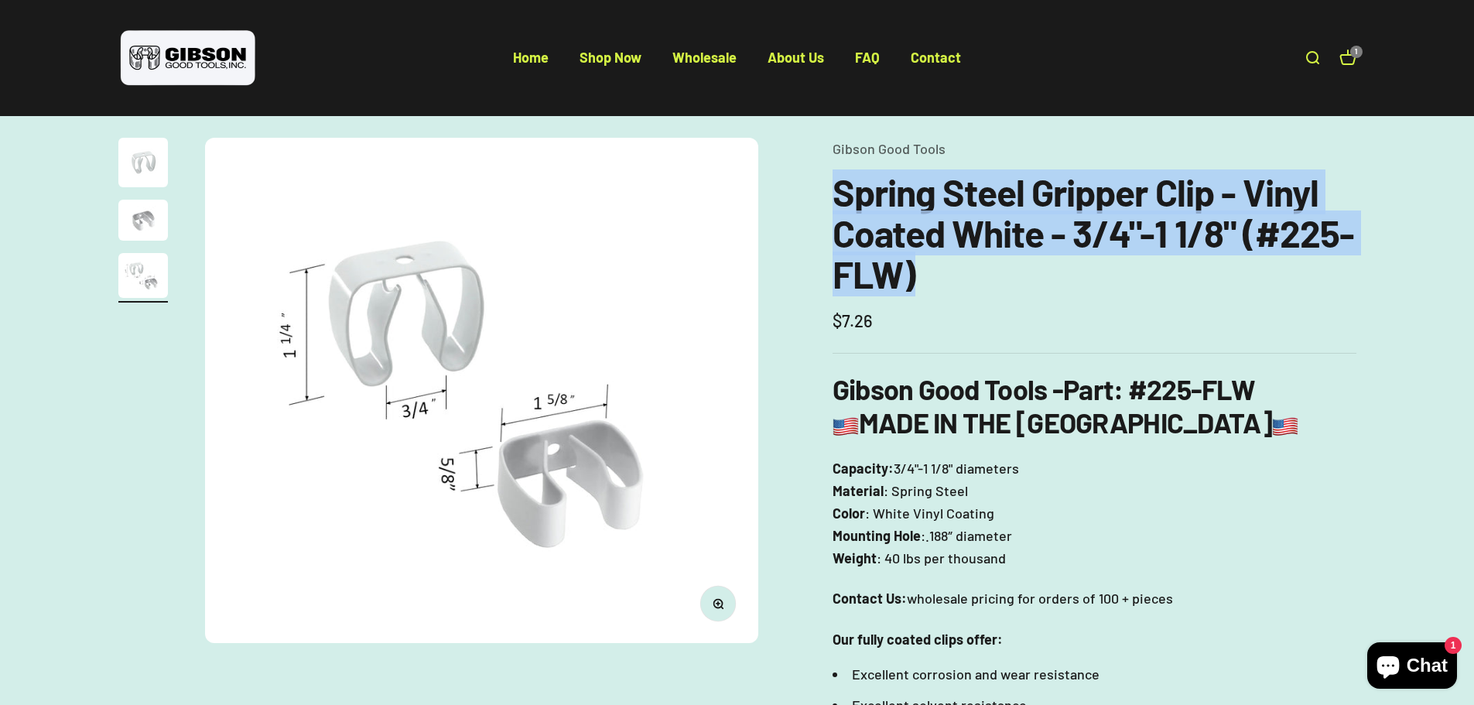
scroll to position [77, 0]
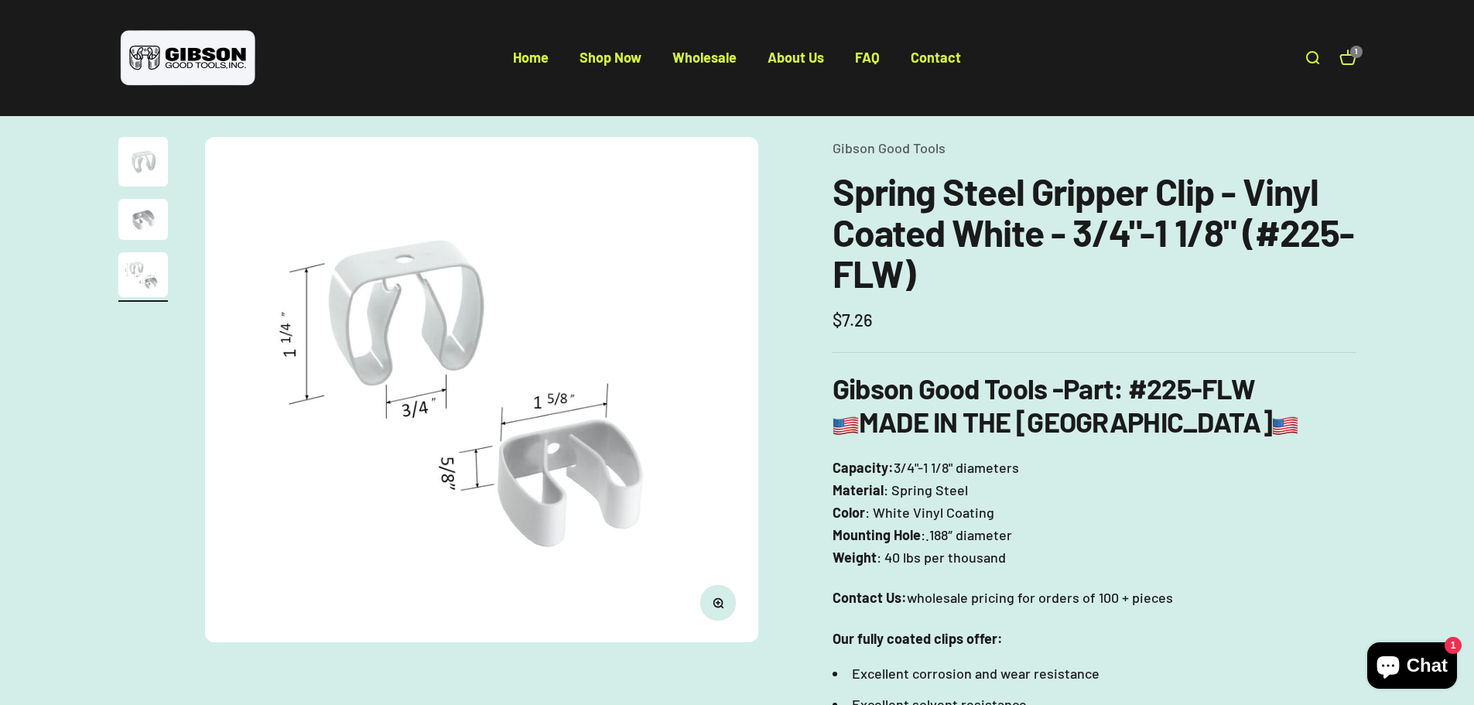
drag, startPoint x: 116, startPoint y: 269, endPoint x: 127, endPoint y: 269, distance: 10.8
click at [117, 269] on div "Zoom Go to item 1 Go to item 2 Go to item 3 [PERSON_NAME] Good Tools Spring Ste…" at bounding box center [737, 629] width 1474 height 1084
click at [128, 269] on img "Go to item 3" at bounding box center [143, 274] width 50 height 45
click at [148, 226] on img "Go to item 2" at bounding box center [143, 219] width 50 height 41
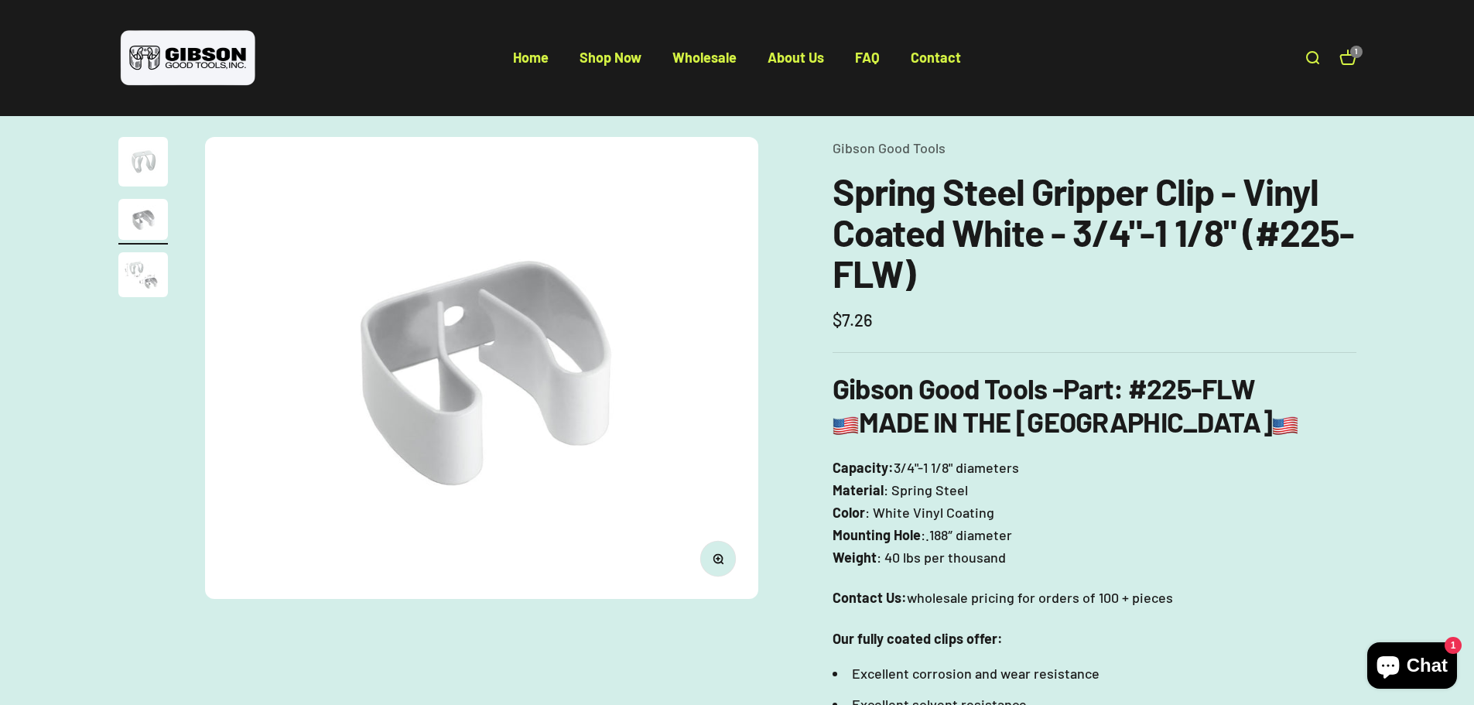
click at [133, 180] on img "Go to item 1" at bounding box center [143, 162] width 50 height 50
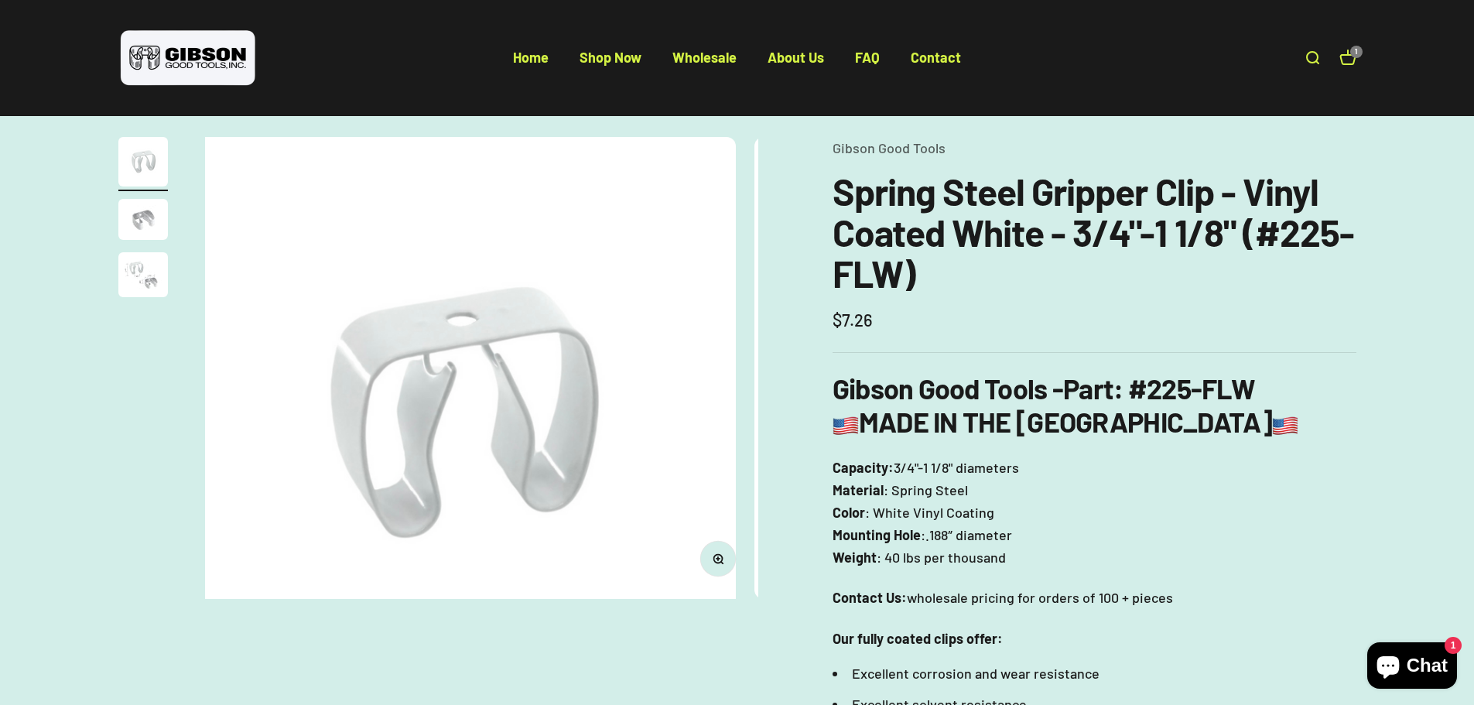
scroll to position [0, 0]
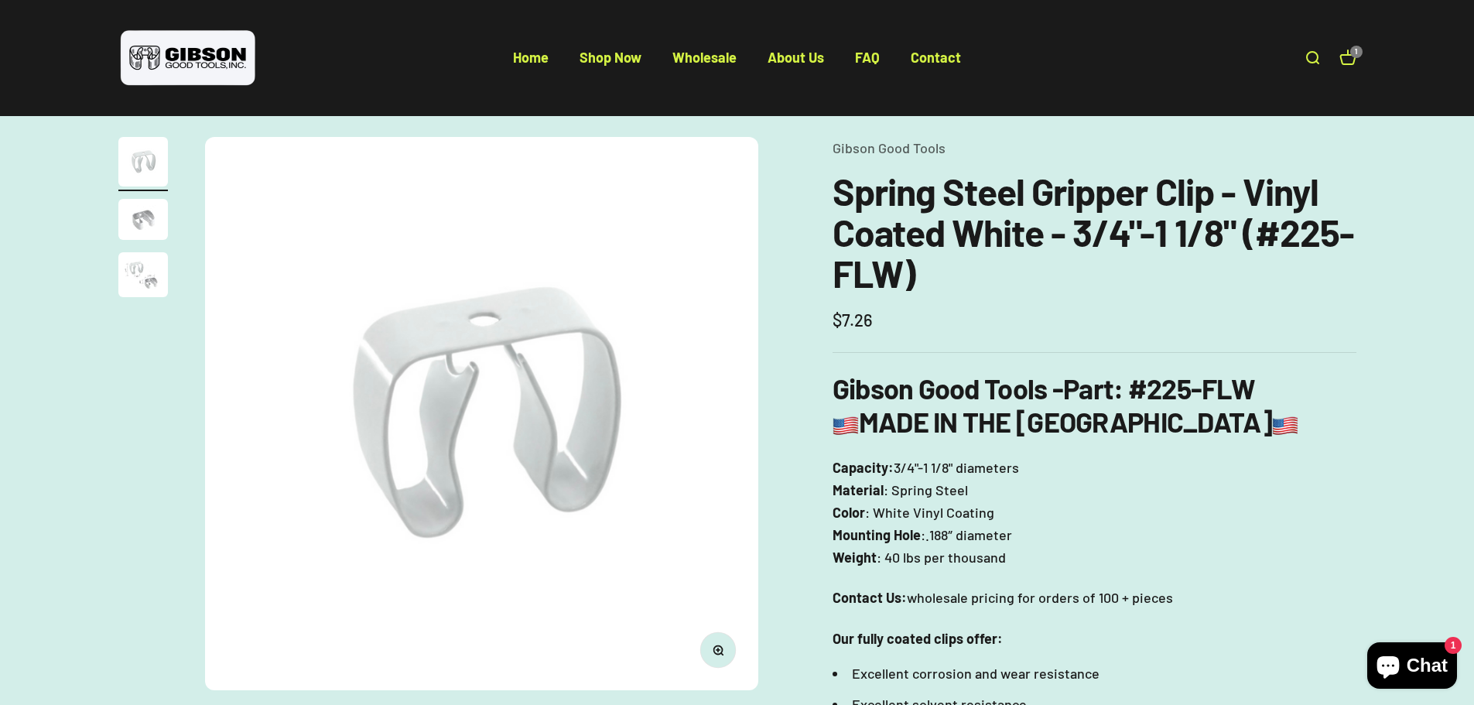
click at [123, 275] on img "Go to item 3" at bounding box center [143, 274] width 50 height 45
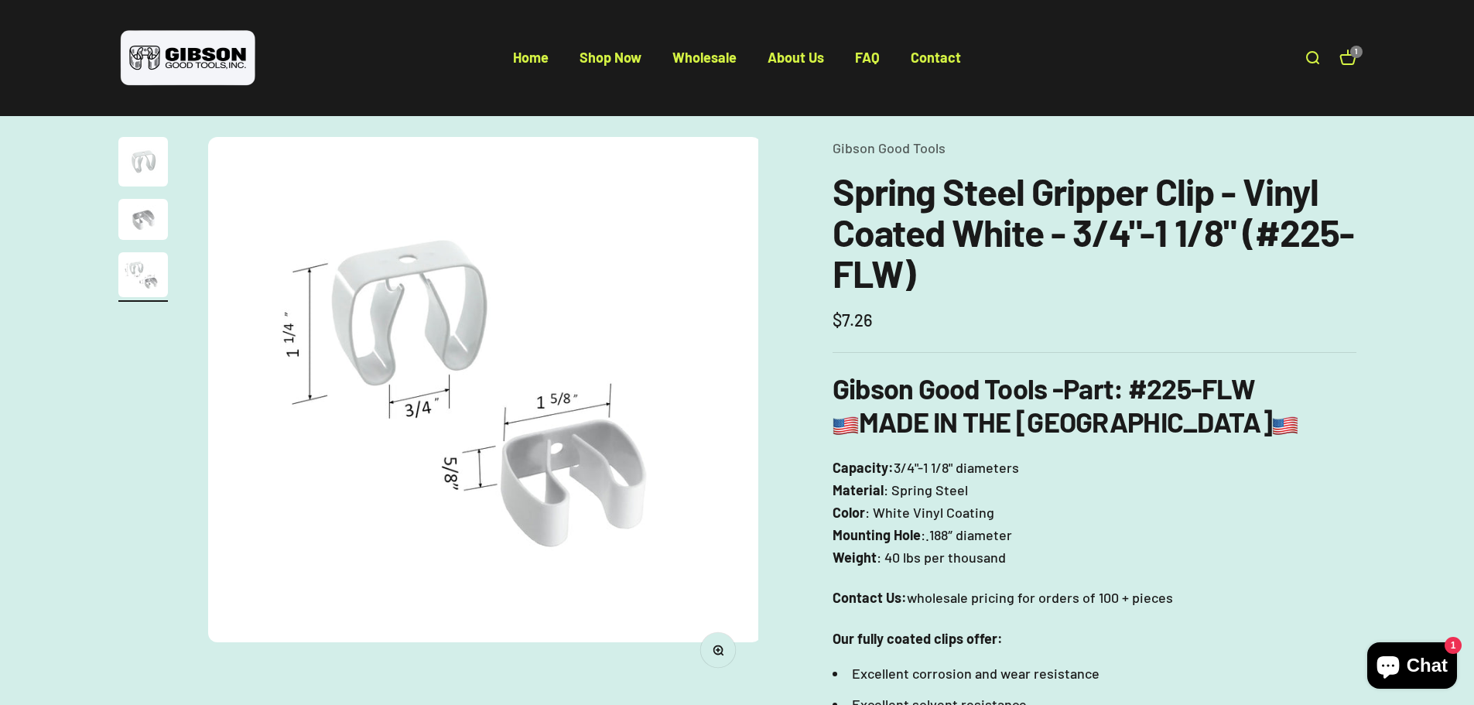
scroll to position [0, 1143]
